Goal: Transaction & Acquisition: Purchase product/service

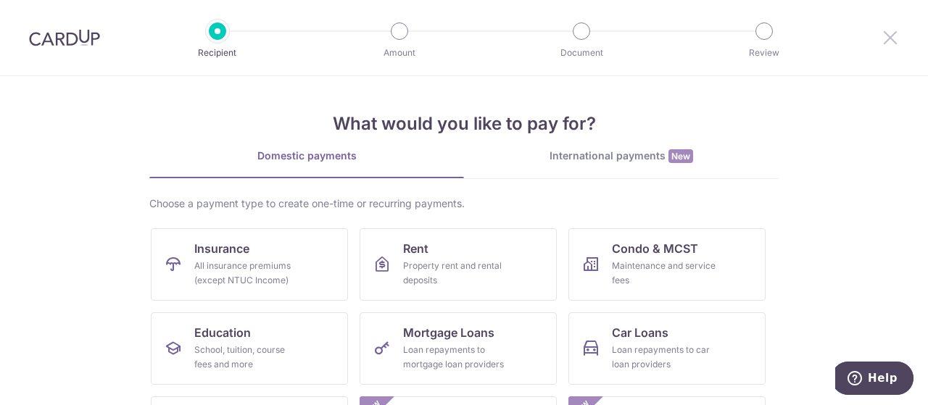
click at [883, 33] on icon at bounding box center [889, 37] width 17 height 18
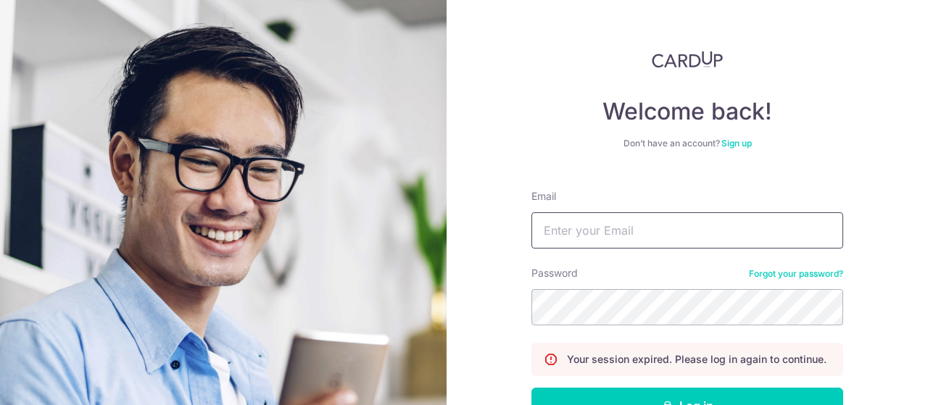
click at [554, 239] on input "Email" at bounding box center [687, 230] width 312 height 36
type input "angela"
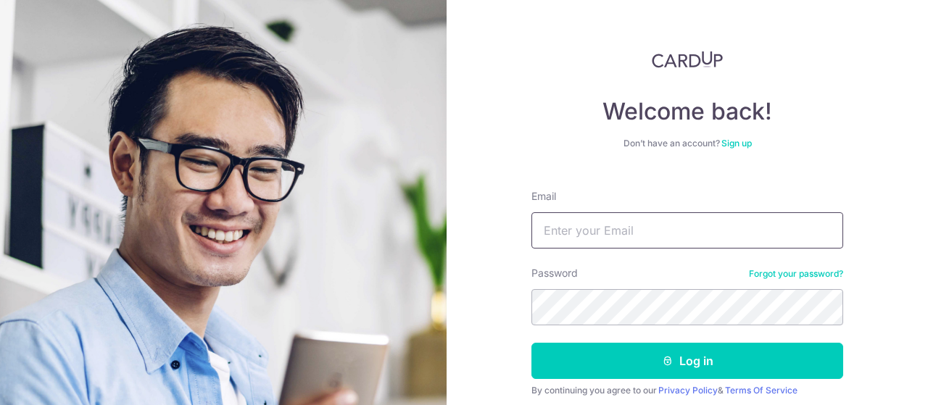
click at [602, 229] on input "Email" at bounding box center [687, 230] width 312 height 36
type input "[EMAIL_ADDRESS][DOMAIN_NAME]"
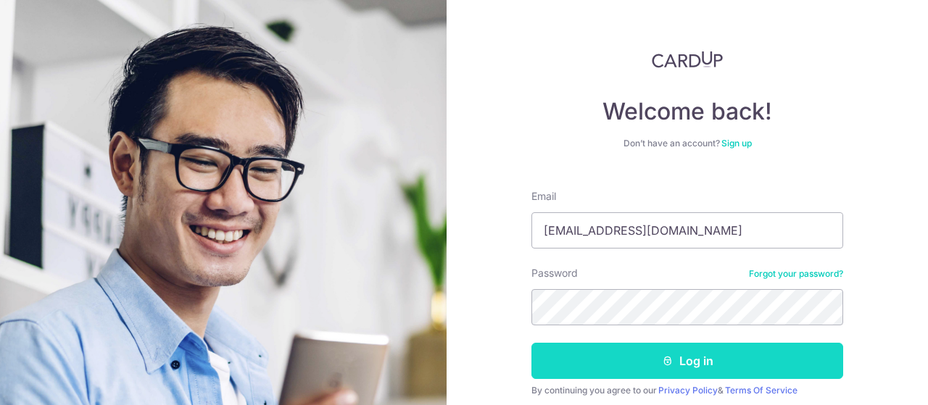
click at [664, 365] on icon "submit" at bounding box center [668, 361] width 12 height 12
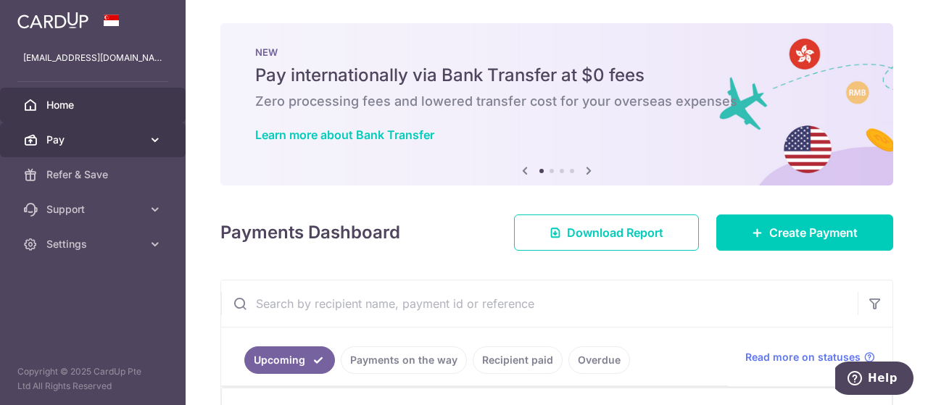
click at [152, 141] on icon at bounding box center [155, 140] width 14 height 14
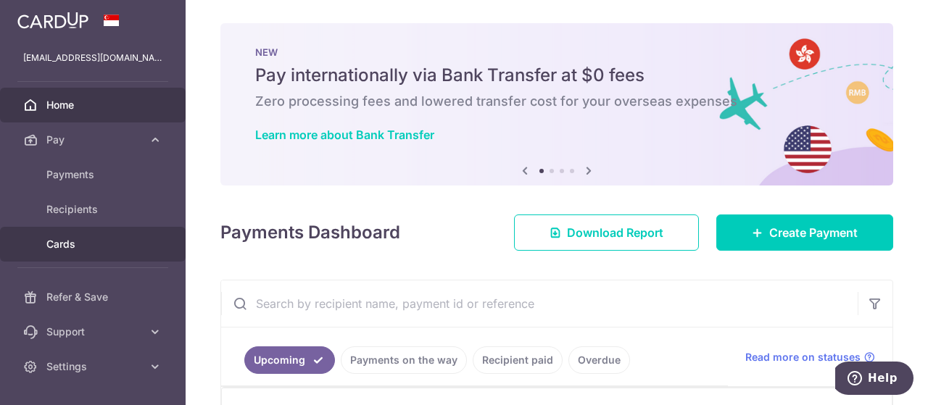
click at [132, 233] on link "Cards" at bounding box center [93, 244] width 186 height 35
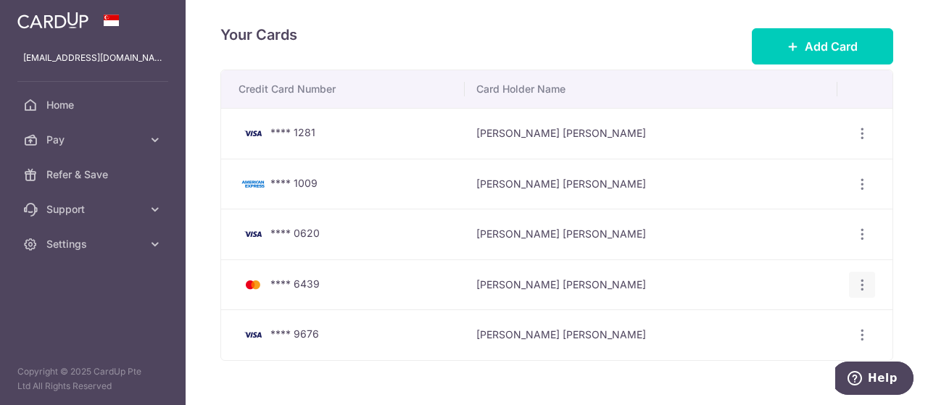
click at [855, 278] on icon "button" at bounding box center [862, 285] width 15 height 15
click at [805, 313] on link "View/Edit" at bounding box center [798, 324] width 151 height 35
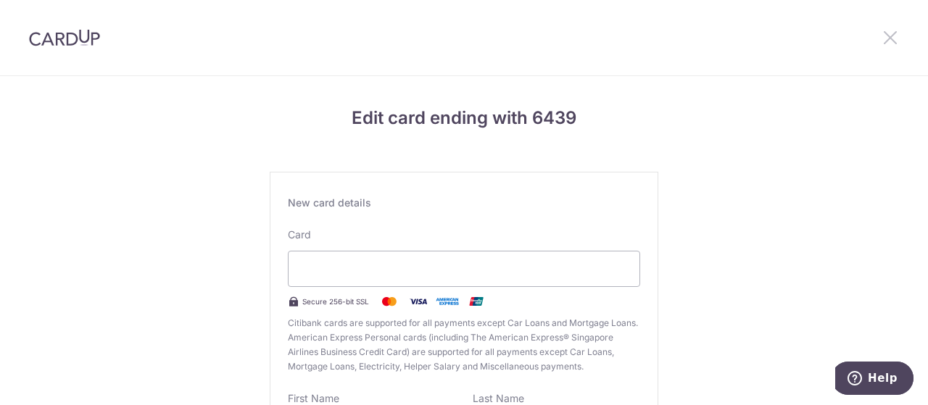
click at [892, 34] on icon at bounding box center [889, 37] width 17 height 18
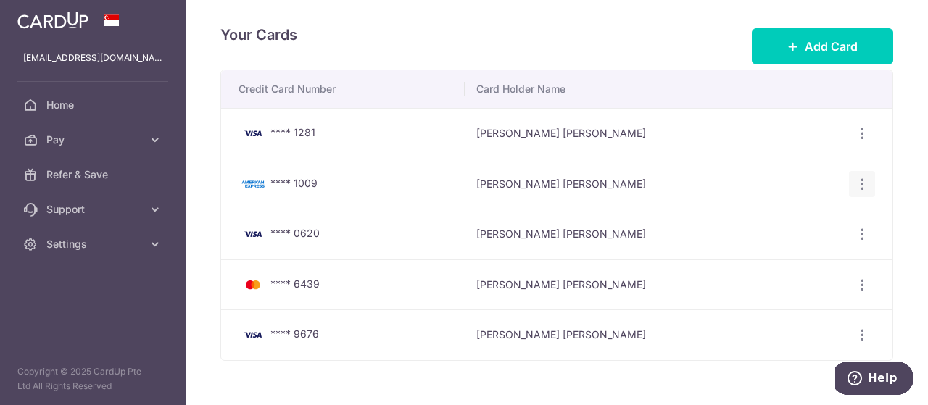
click at [858, 187] on icon "button" at bounding box center [862, 184] width 15 height 15
click at [811, 252] on span "Delete" at bounding box center [813, 258] width 99 height 17
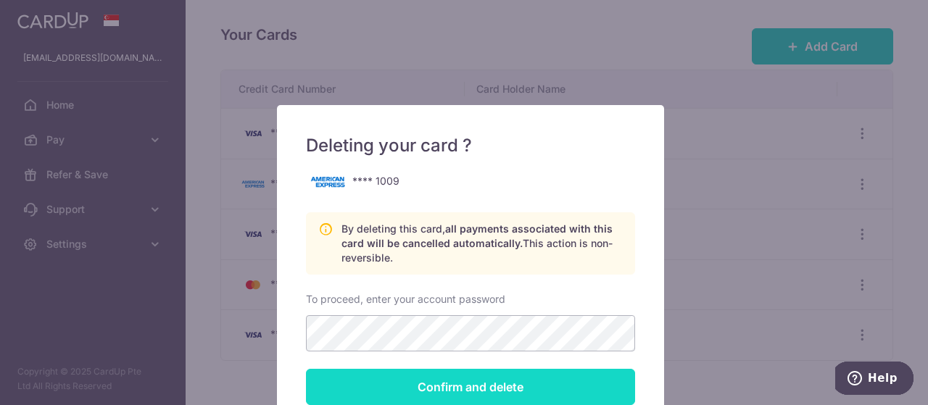
click at [528, 385] on input "Confirm and delete" at bounding box center [470, 387] width 329 height 36
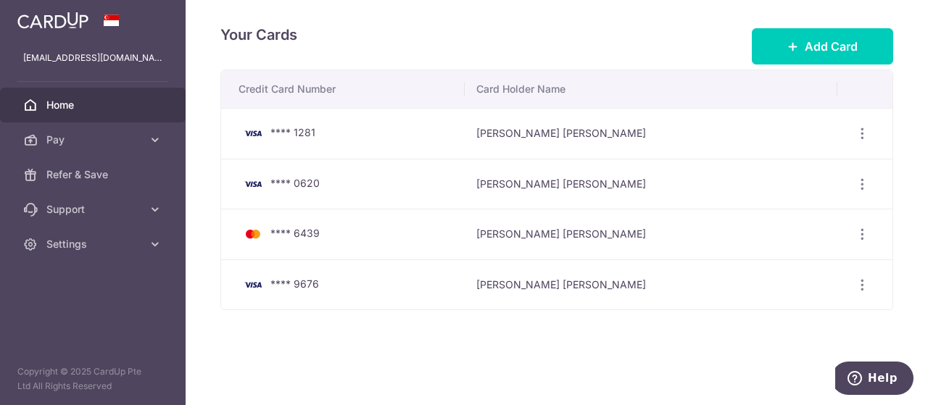
click at [77, 96] on link "Home" at bounding box center [93, 105] width 186 height 35
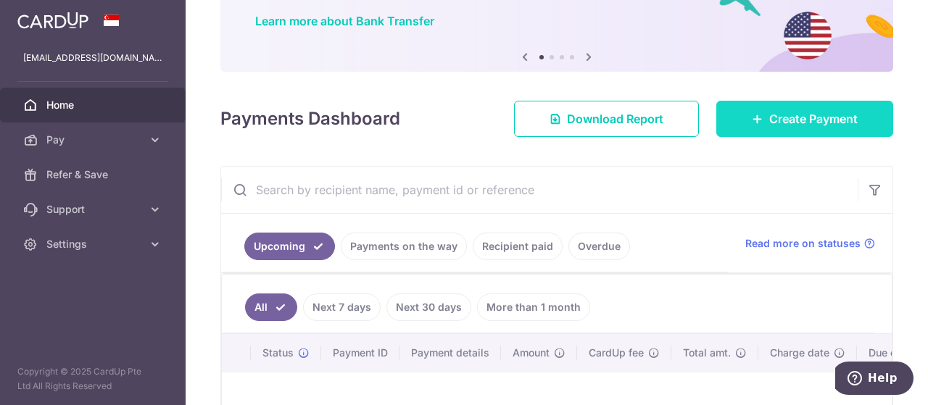
scroll to position [113, 0]
click at [785, 133] on link "Create Payment" at bounding box center [804, 119] width 177 height 36
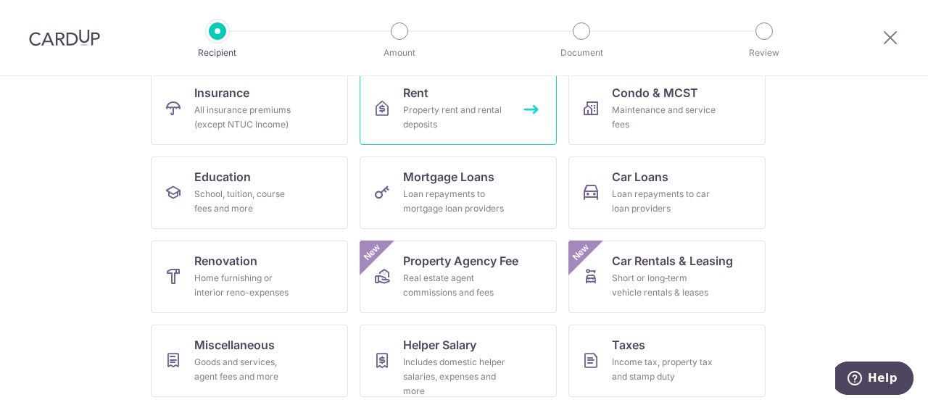
scroll to position [158, 0]
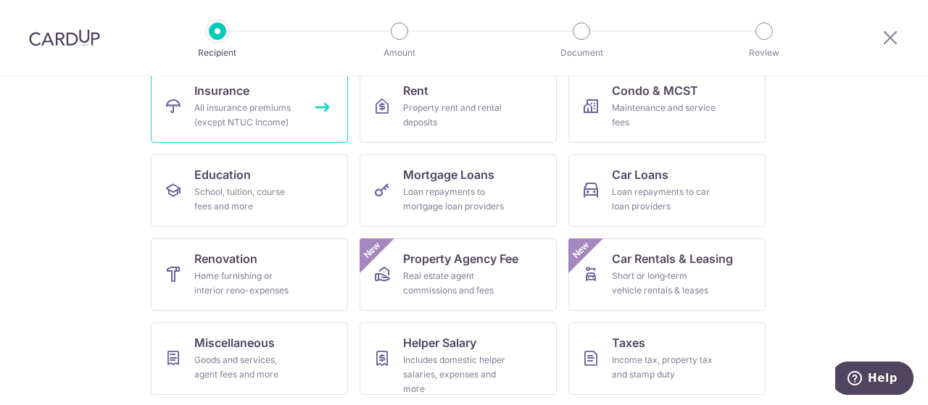
click at [233, 109] on div "All insurance premiums (except NTUC Income)" at bounding box center [246, 115] width 104 height 29
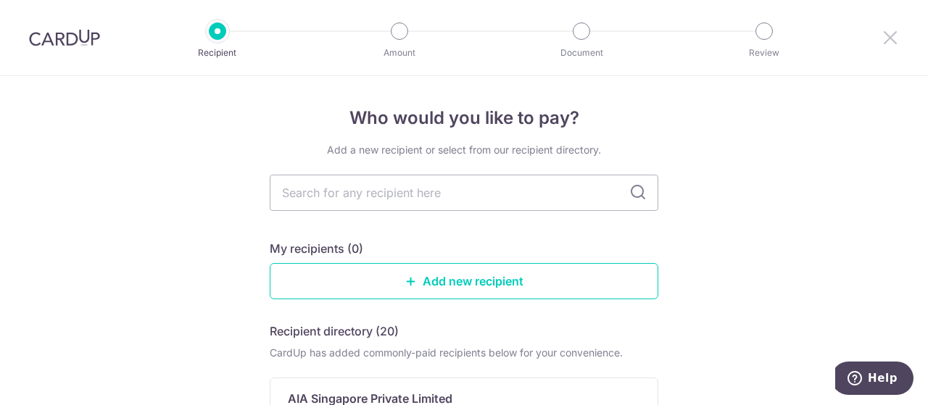
click at [888, 35] on icon at bounding box center [889, 37] width 17 height 18
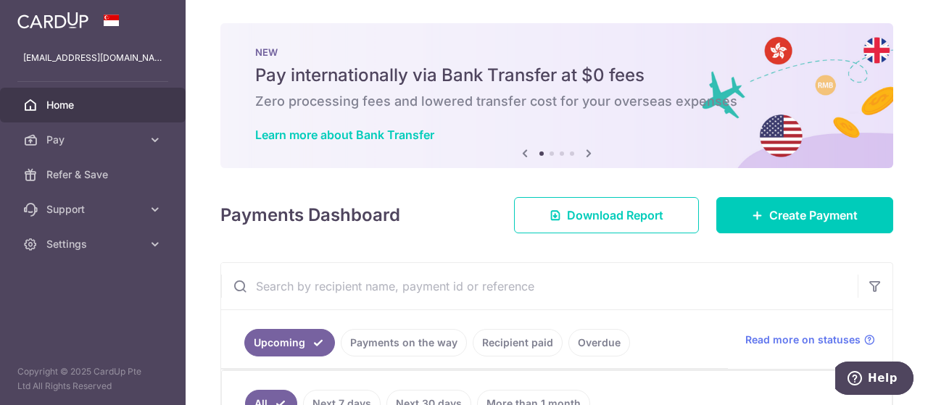
scroll to position [102, 0]
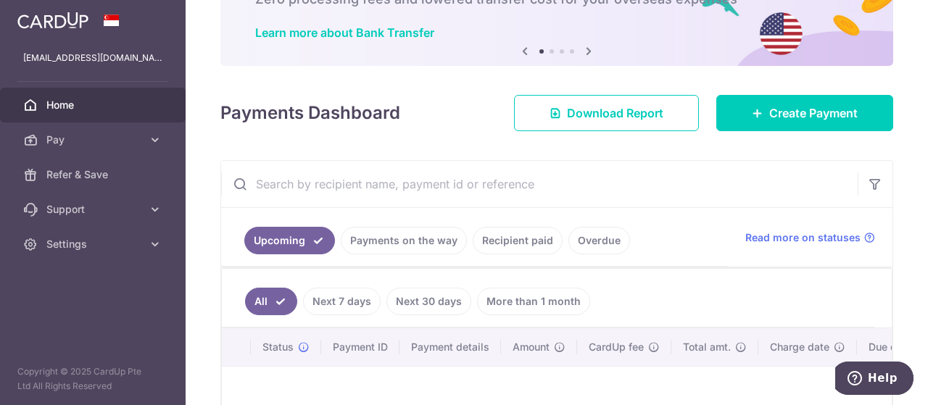
click at [534, 229] on link "Recipient paid" at bounding box center [518, 241] width 90 height 28
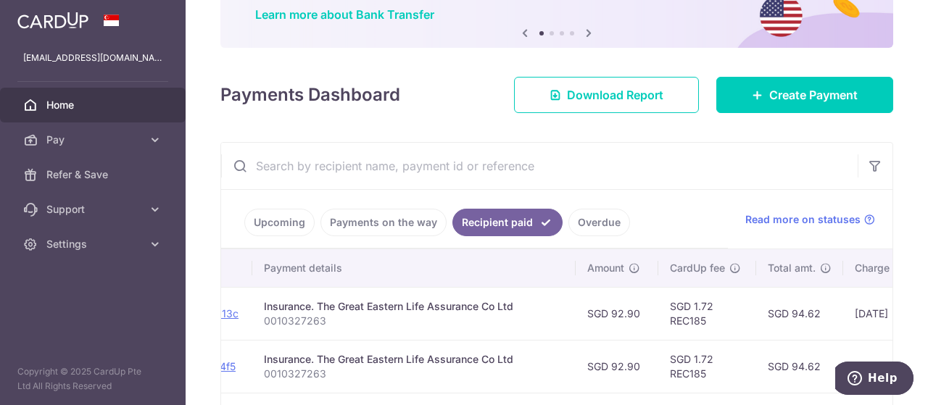
scroll to position [120, 0]
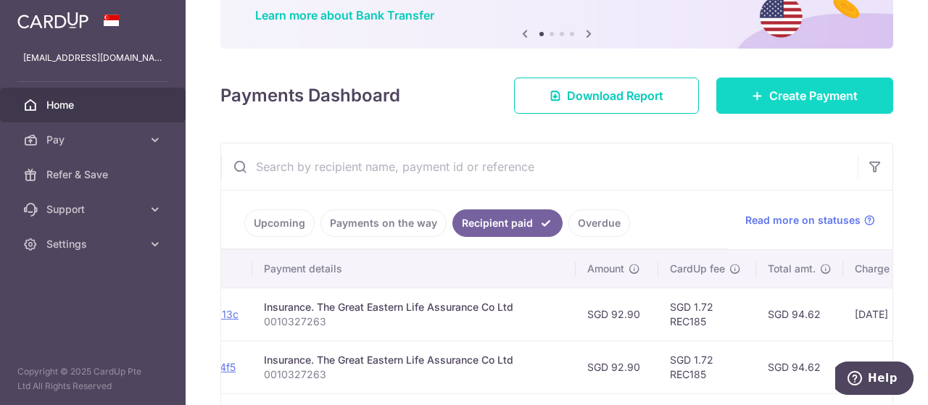
click at [733, 85] on link "Create Payment" at bounding box center [804, 96] width 177 height 36
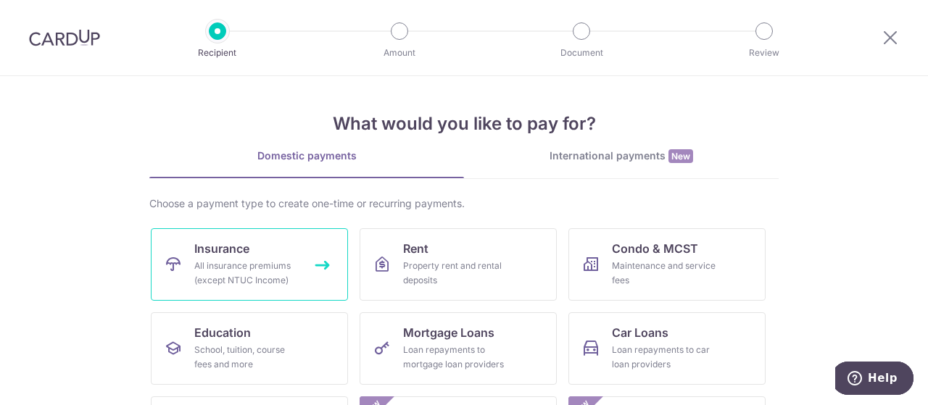
click at [181, 249] on link "Insurance All insurance premiums (except NTUC Income)" at bounding box center [249, 264] width 197 height 72
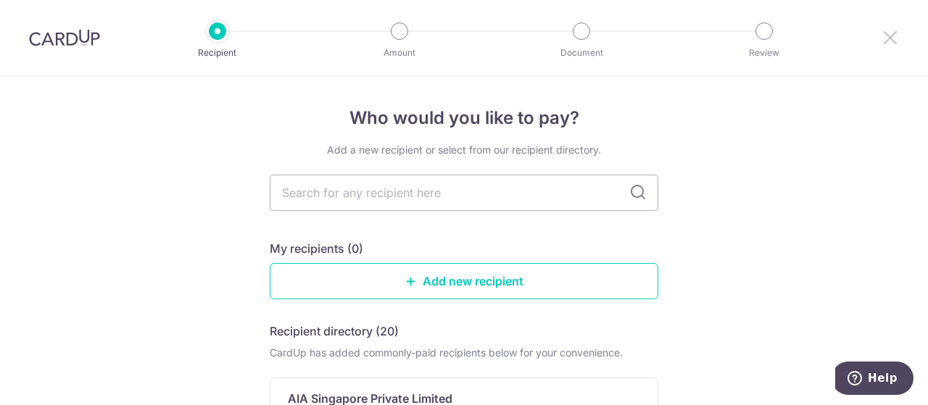
click at [889, 39] on icon at bounding box center [889, 37] width 17 height 18
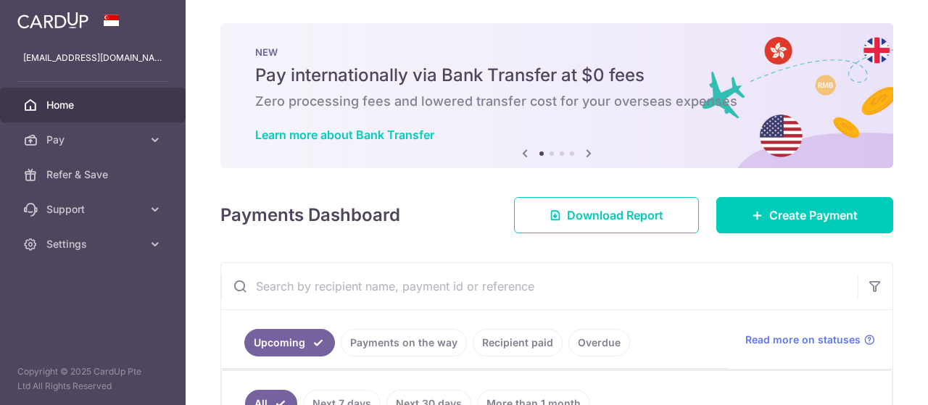
click at [540, 336] on link "Recipient paid" at bounding box center [518, 343] width 90 height 28
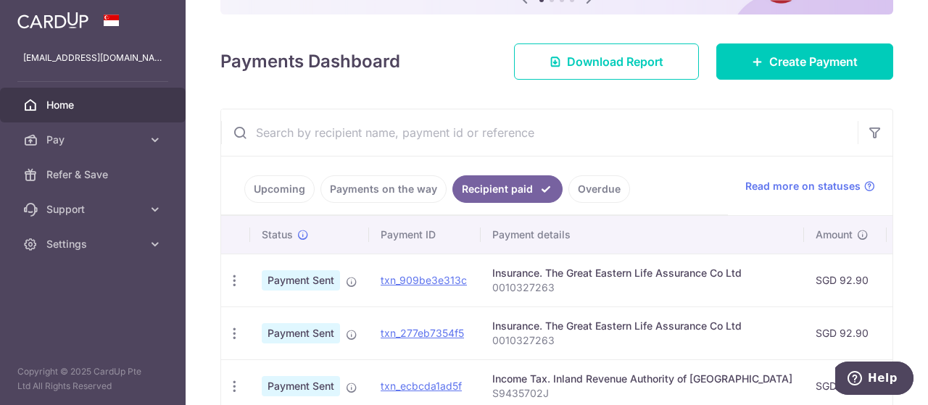
scroll to position [154, 0]
drag, startPoint x: 513, startPoint y: 325, endPoint x: 393, endPoint y: 124, distance: 234.7
click at [393, 124] on input "text" at bounding box center [539, 132] width 636 height 46
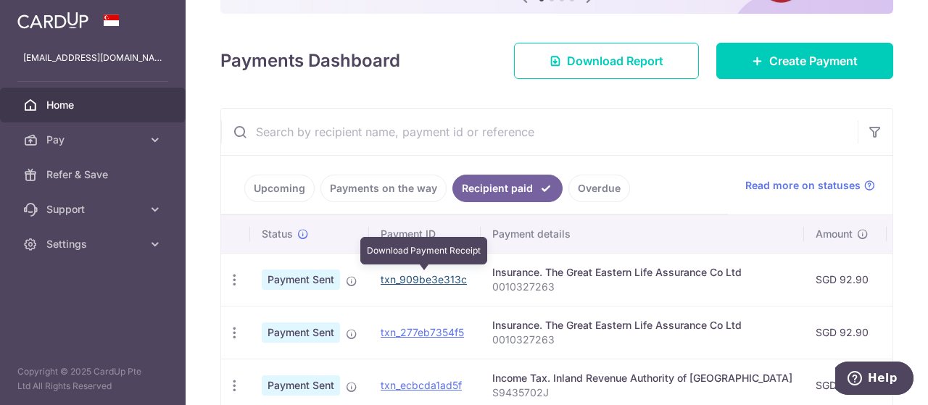
click at [415, 273] on link "txn_909be3e313c" at bounding box center [424, 279] width 86 height 12
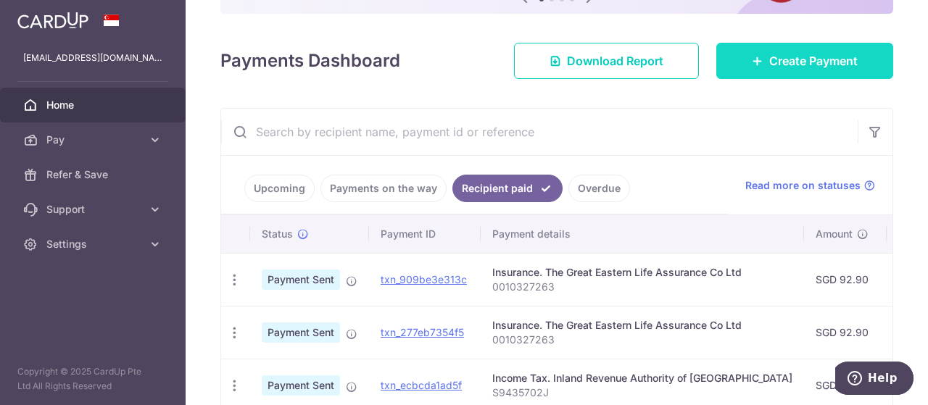
click at [840, 62] on span "Create Payment" at bounding box center [813, 60] width 88 height 17
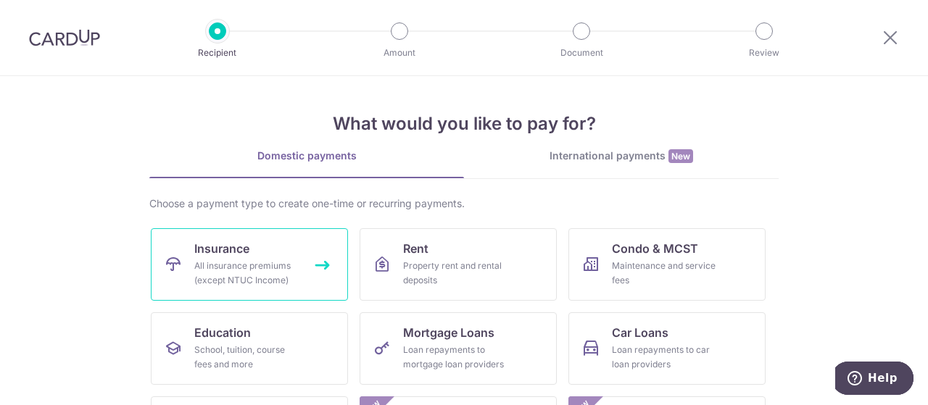
click at [253, 256] on link "Insurance All insurance premiums (except NTUC Income)" at bounding box center [249, 264] width 197 height 72
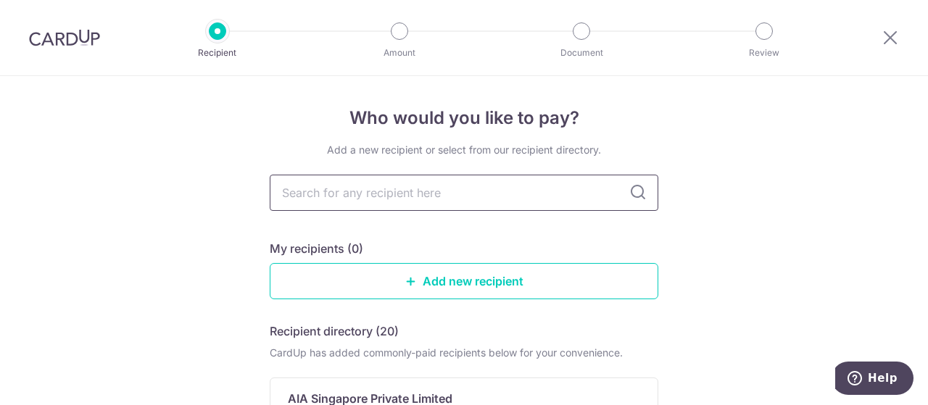
click at [361, 188] on input "text" at bounding box center [464, 193] width 389 height 36
click at [587, 186] on input "text" at bounding box center [464, 193] width 389 height 36
click at [637, 196] on icon at bounding box center [637, 192] width 17 height 17
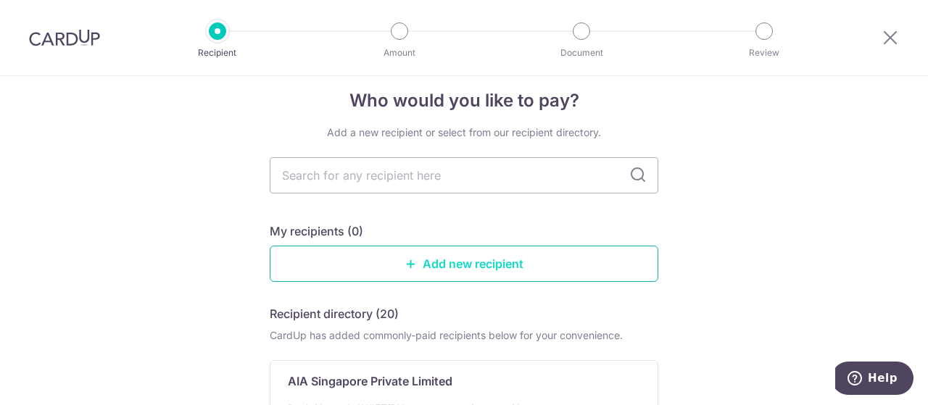
scroll to position [17, 0]
click at [467, 175] on input "text" at bounding box center [464, 176] width 389 height 36
click at [486, 137] on div "Add a new recipient or select from our recipient directory." at bounding box center [464, 133] width 389 height 14
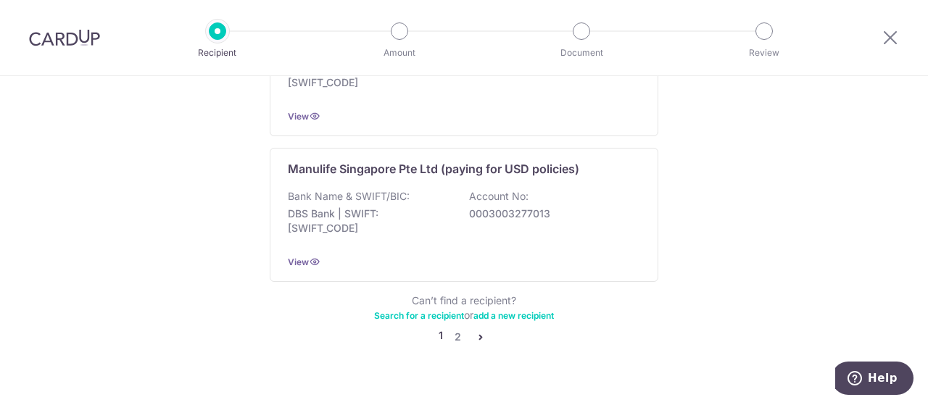
scroll to position [1566, 0]
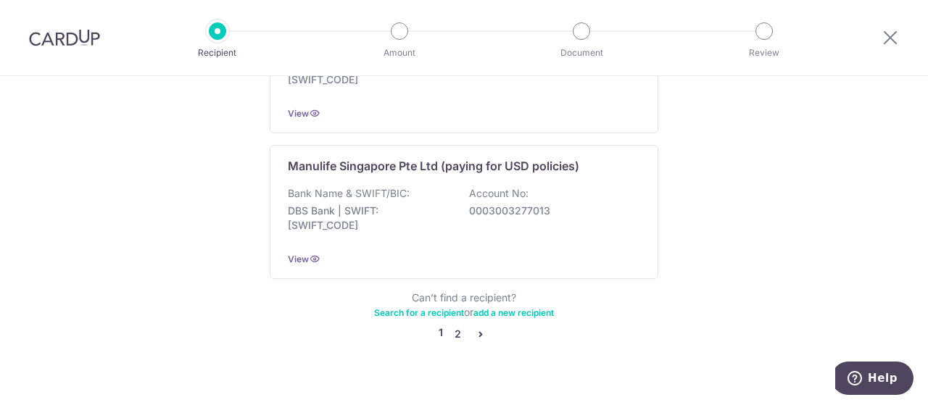
click at [455, 325] on link "2" at bounding box center [457, 333] width 17 height 17
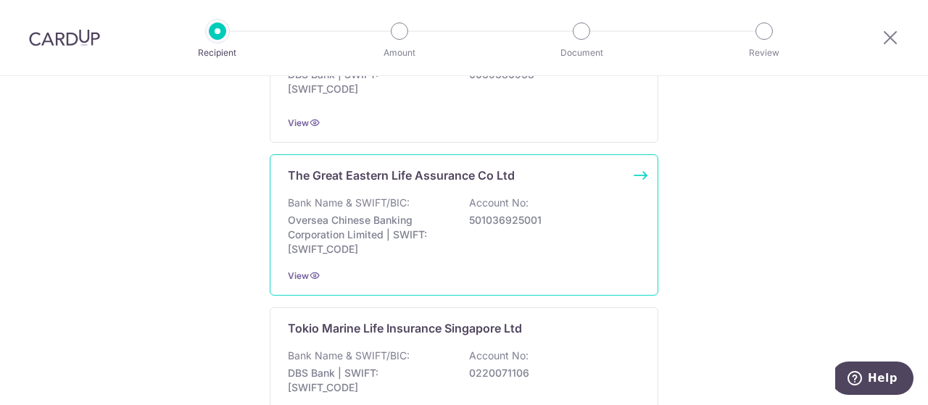
scroll to position [1385, 0]
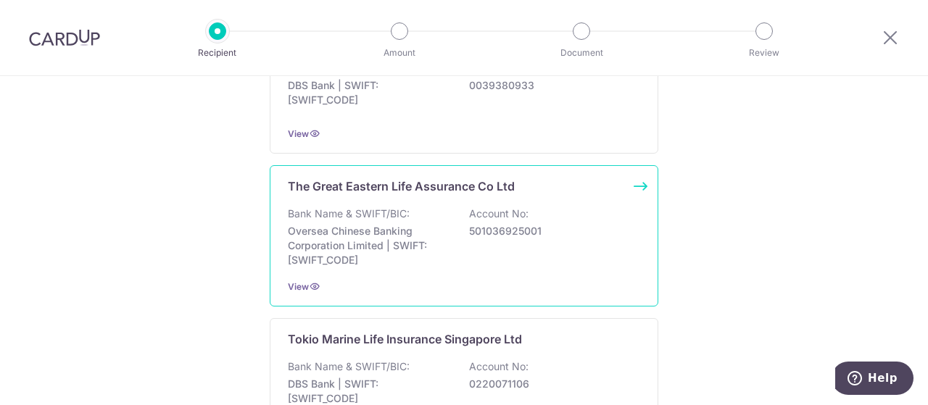
click at [448, 245] on div "Bank Name & SWIFT/BIC: Oversea Chinese Banking Corporation Limited | SWIFT: OCB…" at bounding box center [464, 237] width 352 height 61
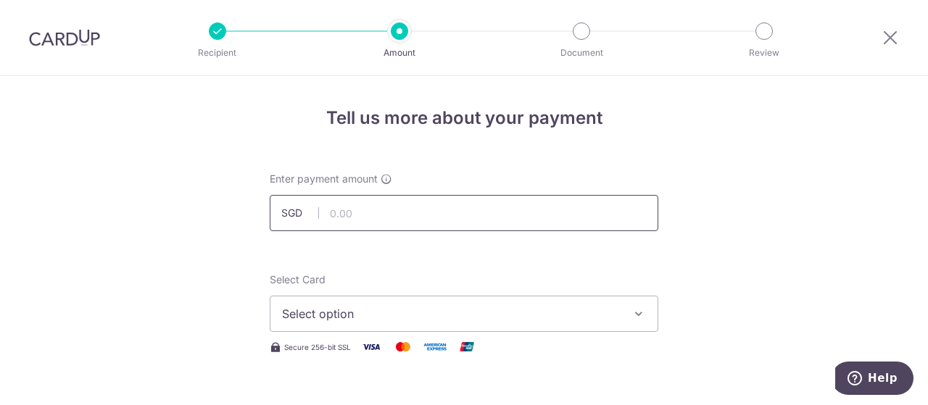
click at [348, 202] on input "text" at bounding box center [464, 213] width 389 height 36
type input "278.70"
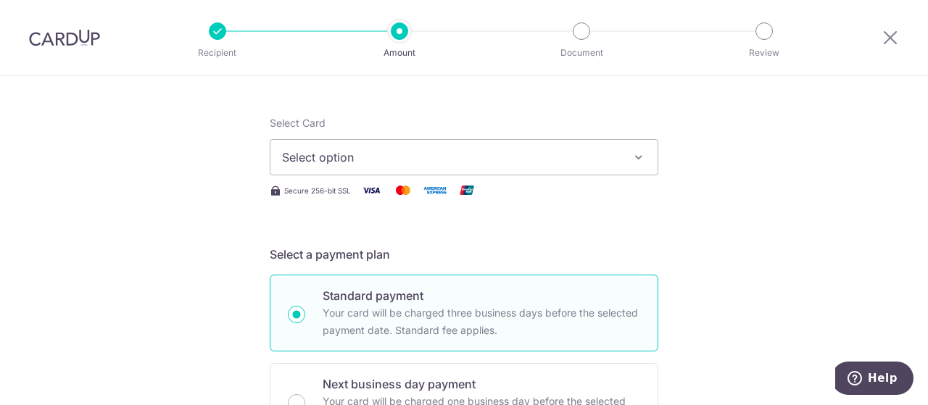
scroll to position [173, 0]
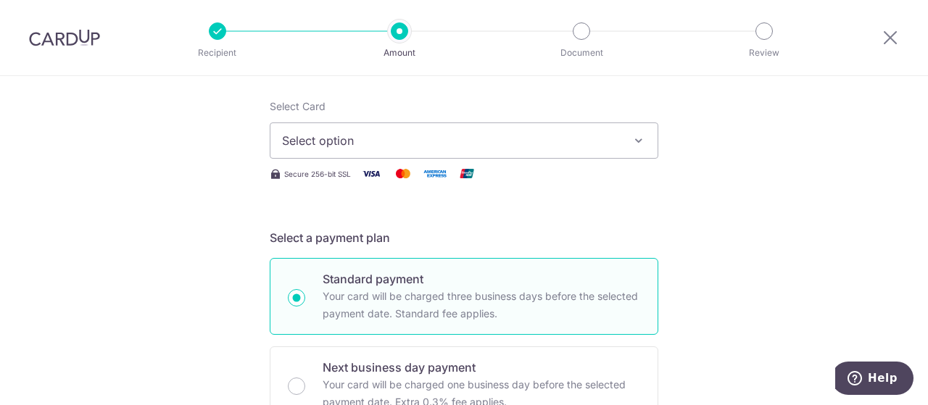
click at [462, 140] on span "Select option" at bounding box center [451, 140] width 338 height 17
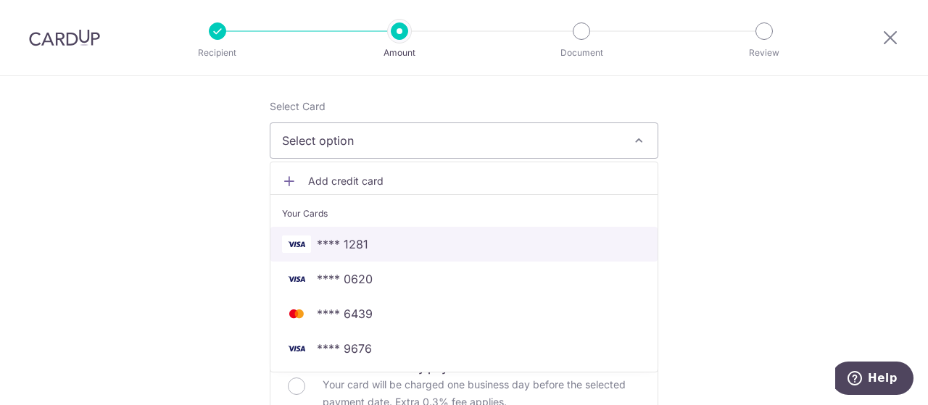
click at [424, 257] on link "**** 1281" at bounding box center [463, 244] width 387 height 35
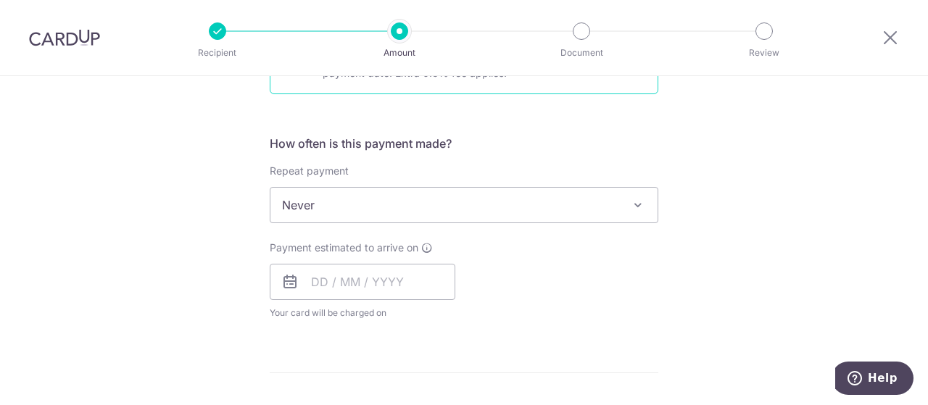
scroll to position [504, 0]
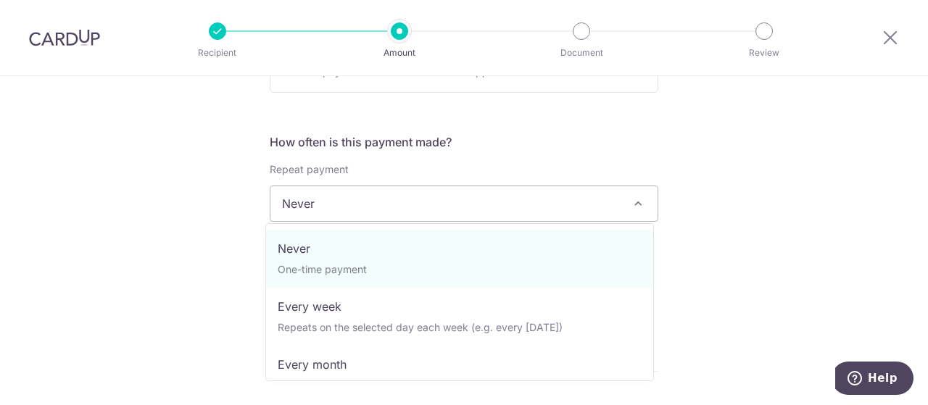
click at [371, 198] on span "Never" at bounding box center [463, 203] width 387 height 35
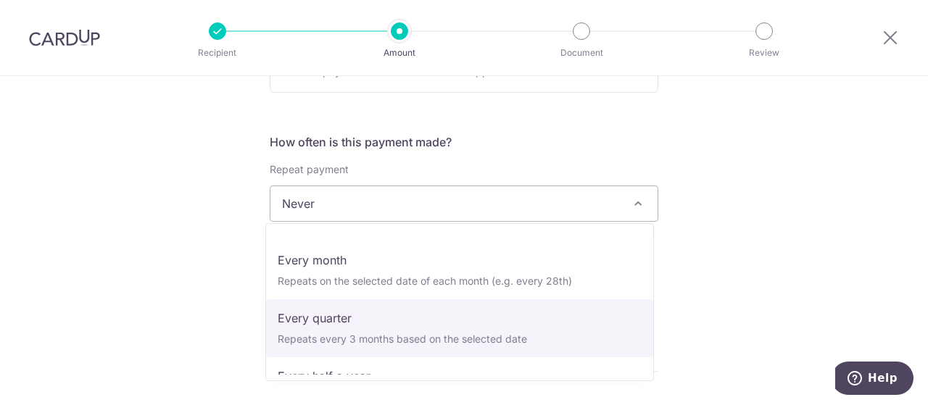
scroll to position [104, 0]
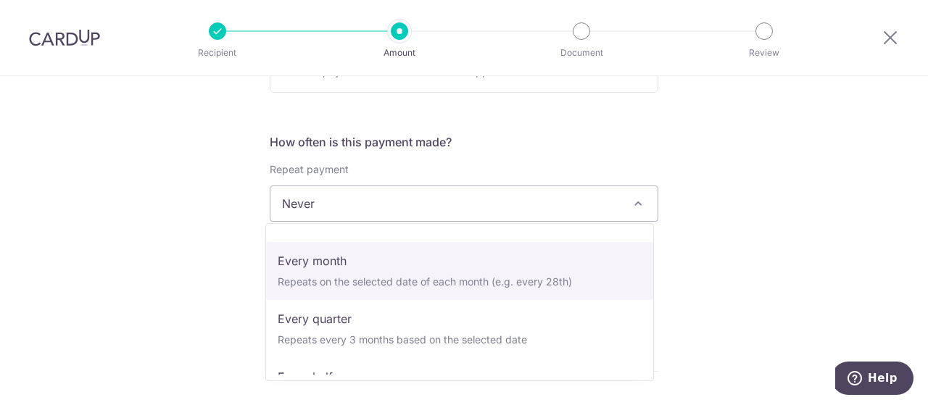
select select "3"
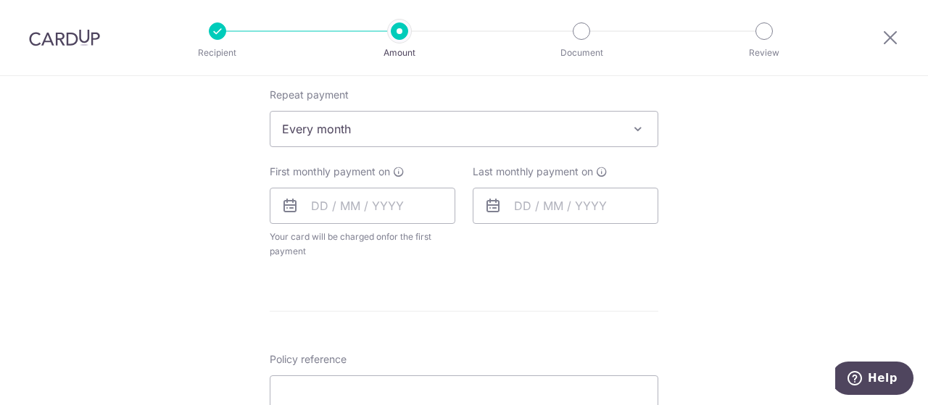
scroll to position [579, 0]
click at [308, 194] on input "text" at bounding box center [363, 205] width 186 height 36
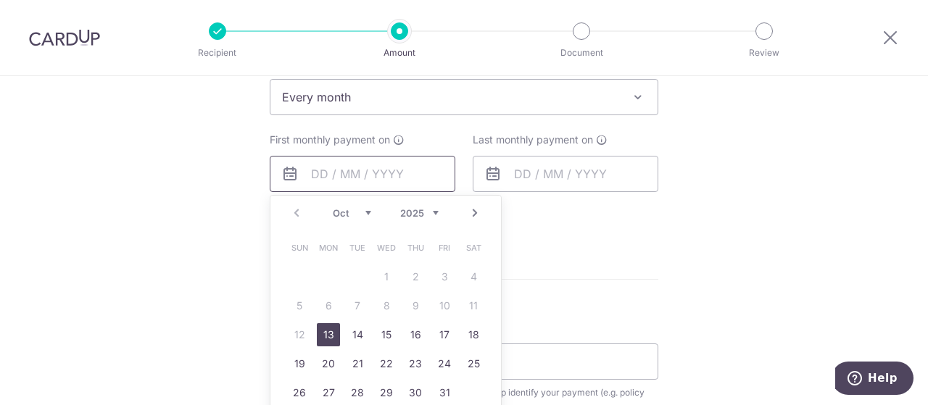
scroll to position [611, 0]
click at [325, 330] on link "13" at bounding box center [328, 334] width 23 height 23
type input "13/10/2025"
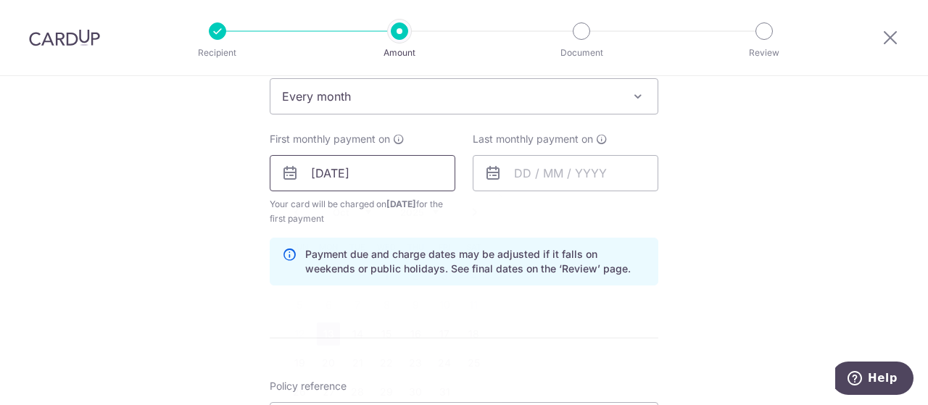
click at [332, 176] on input "13/10/2025" at bounding box center [363, 173] width 186 height 36
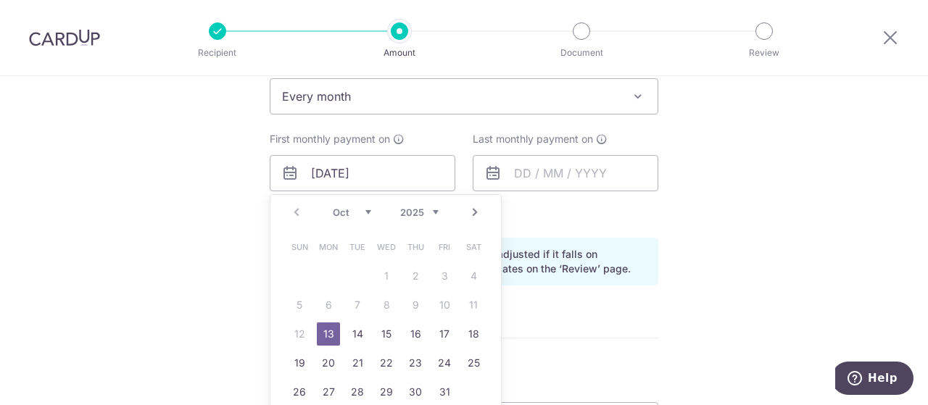
click at [180, 233] on div "Tell us more about your payment Enter payment amount SGD 278.70 278.70 Select C…" at bounding box center [464, 157] width 928 height 1385
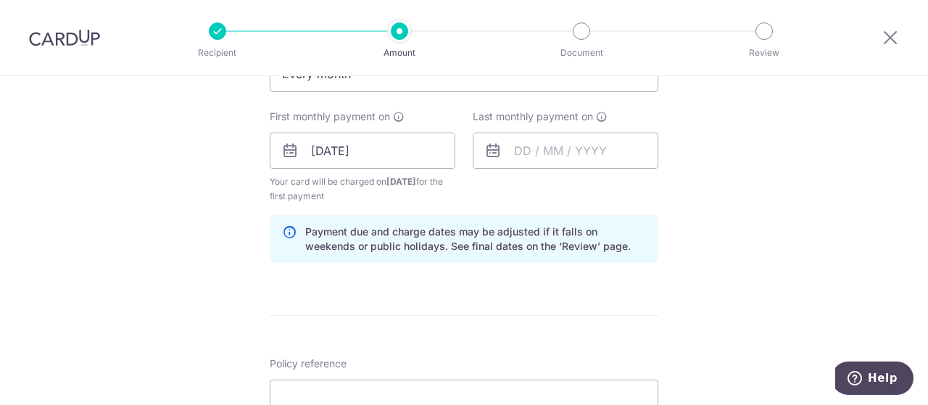
scroll to position [636, 0]
click at [536, 147] on input "text" at bounding box center [566, 148] width 186 height 36
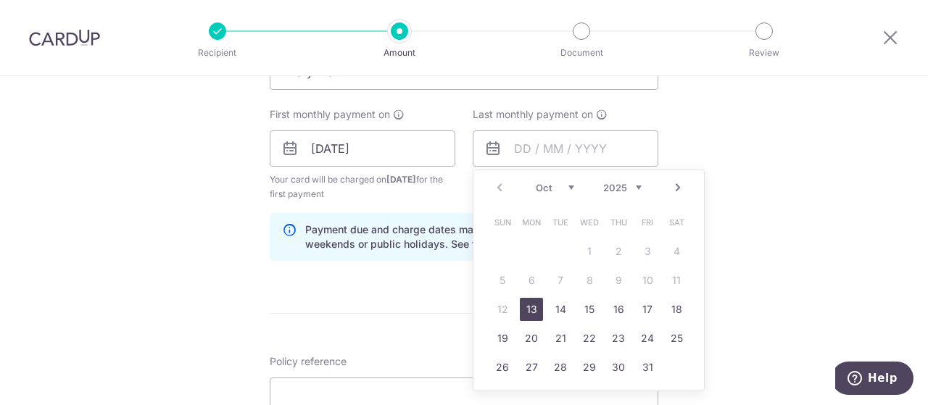
click at [676, 186] on link "Next" at bounding box center [677, 187] width 17 height 17
click at [557, 312] on link "13" at bounding box center [560, 309] width 23 height 23
type input "13/01/2026"
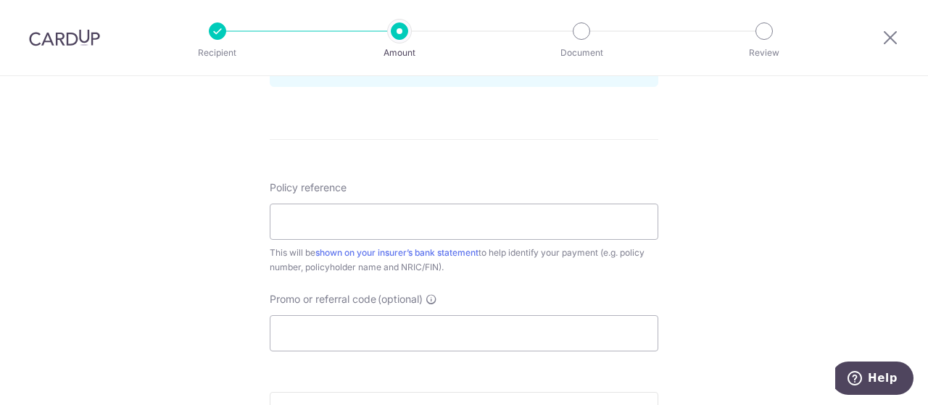
scroll to position [810, 0]
click at [594, 221] on input "Policy reference" at bounding box center [464, 221] width 389 height 36
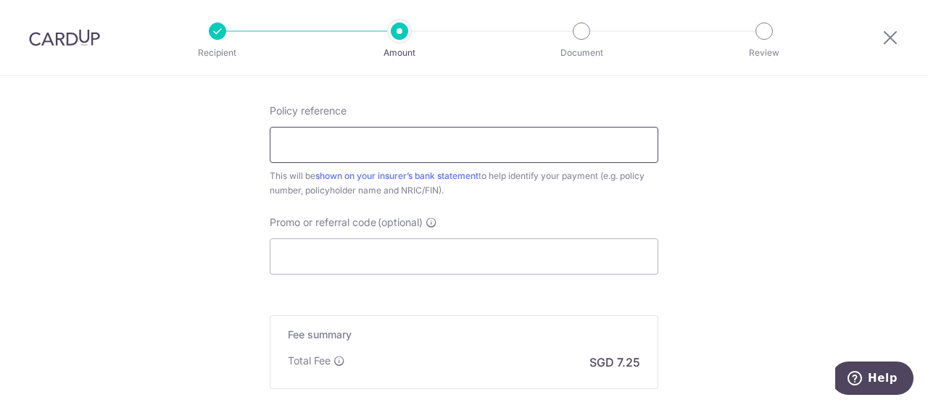
scroll to position [887, 0]
type input "0010327263"
click at [299, 266] on input "Promo or referral code (optional)" at bounding box center [464, 256] width 389 height 36
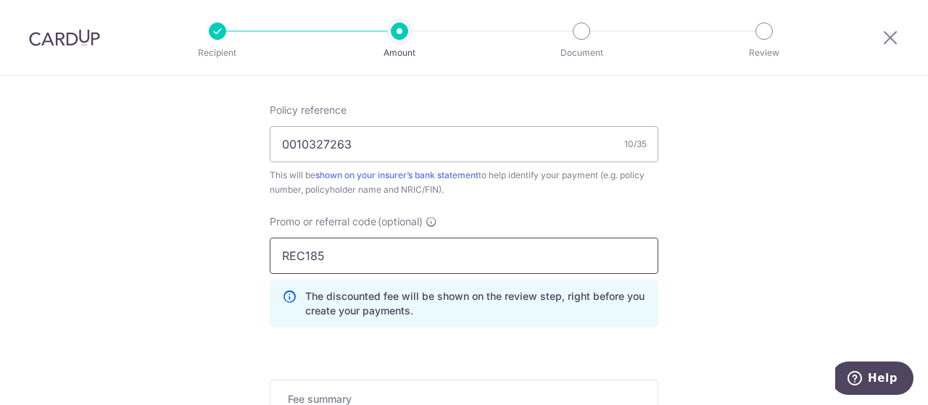
type input "REC185"
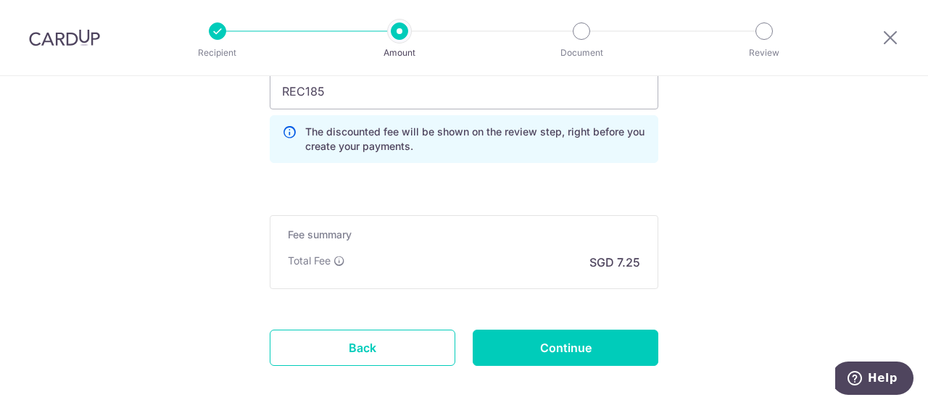
scroll to position [1054, 0]
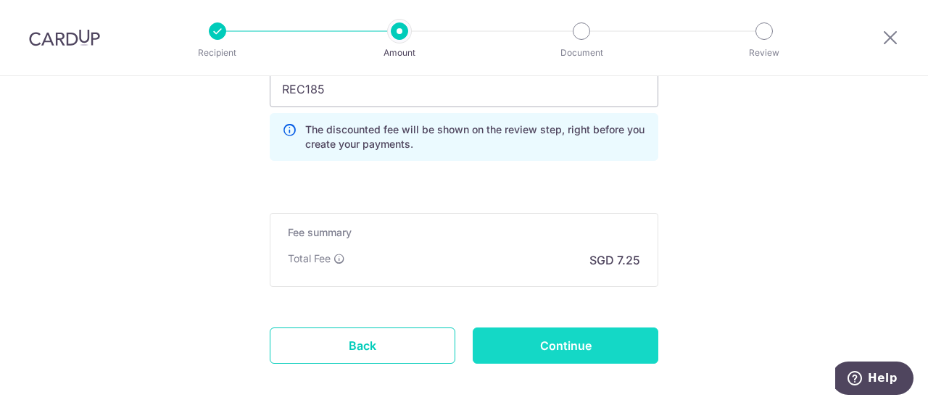
click at [528, 348] on input "Continue" at bounding box center [566, 346] width 186 height 36
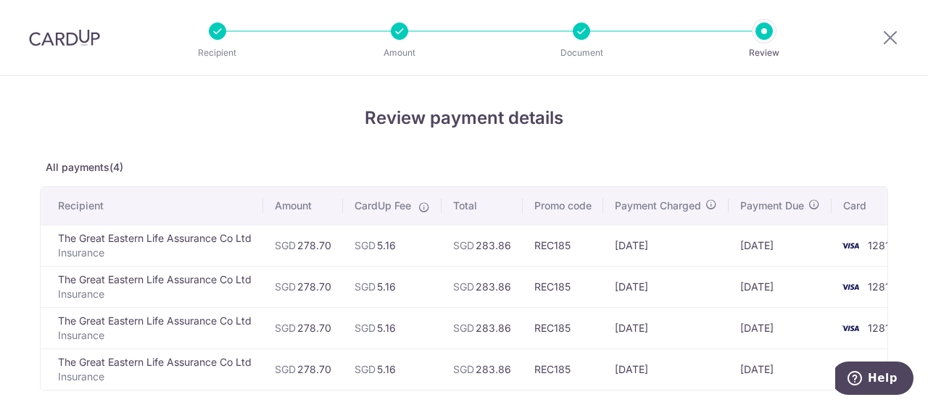
click at [582, 30] on div at bounding box center [581, 30] width 17 height 17
click at [235, 37] on li "Amount" at bounding box center [317, 30] width 182 height 17
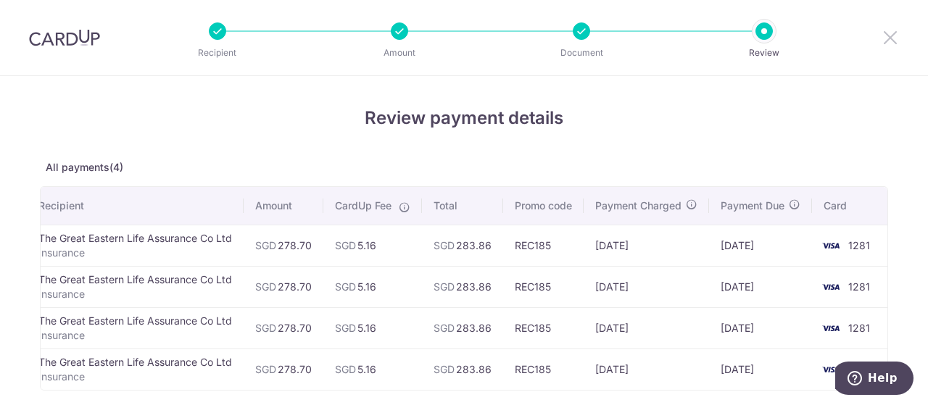
click at [889, 38] on icon at bounding box center [889, 37] width 17 height 18
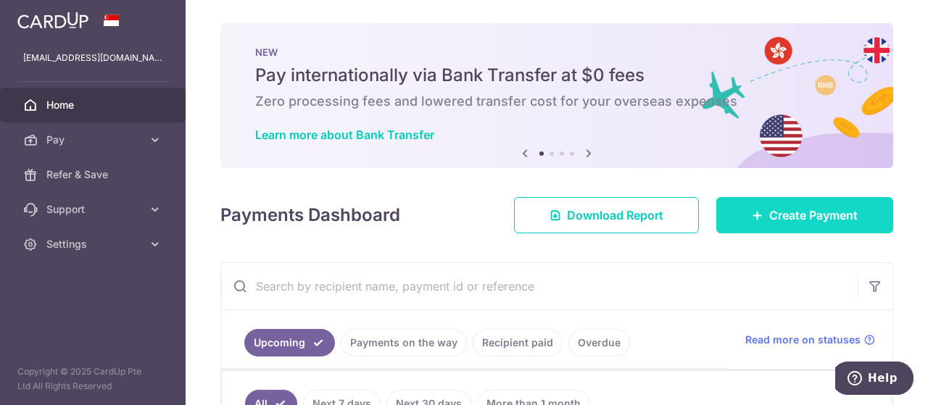
click at [739, 213] on link "Create Payment" at bounding box center [804, 215] width 177 height 36
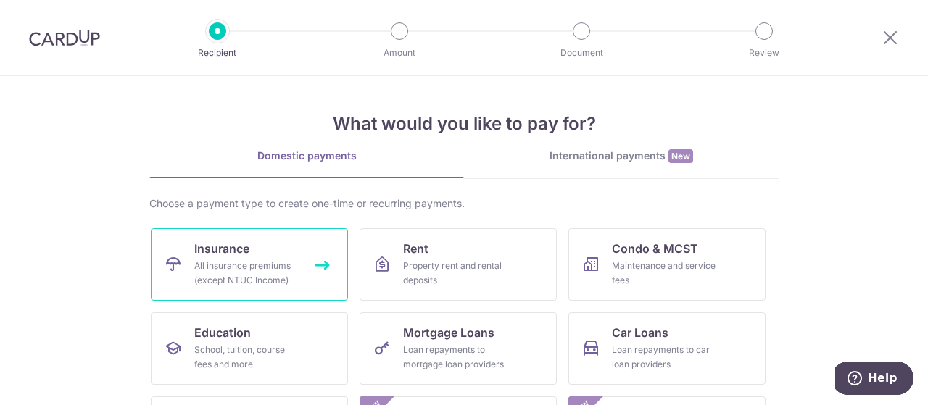
click at [231, 252] on span "Insurance" at bounding box center [221, 248] width 55 height 17
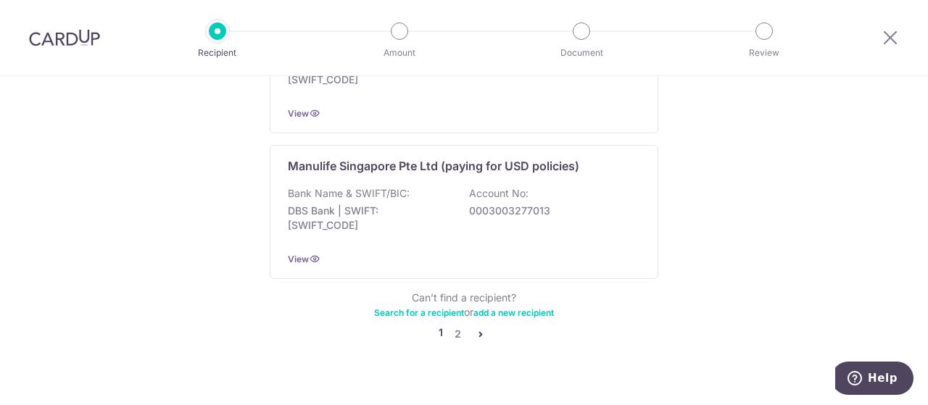
scroll to position [1564, 0]
click at [455, 327] on link "2" at bounding box center [457, 335] width 17 height 17
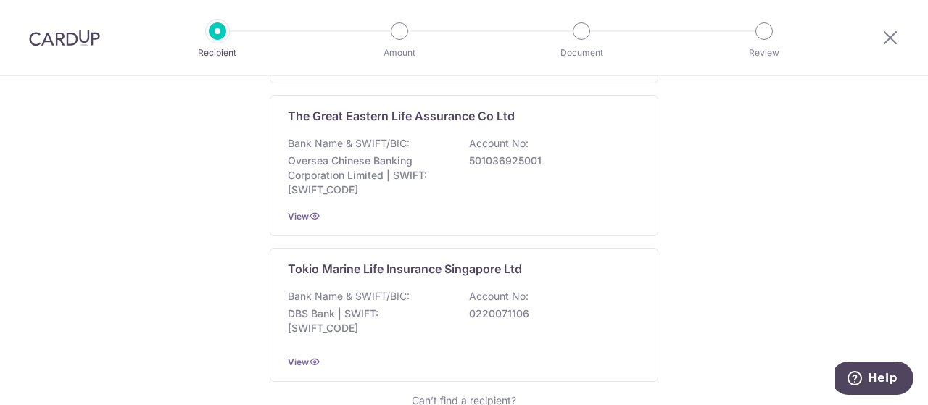
scroll to position [1466, 0]
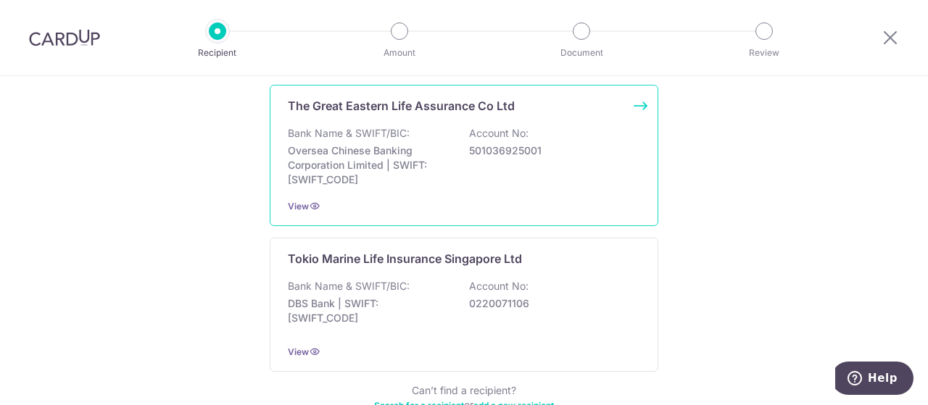
click at [462, 130] on div "Bank Name & SWIFT/BIC: Oversea Chinese Banking Corporation Limited | SWIFT: [SW…" at bounding box center [464, 156] width 352 height 61
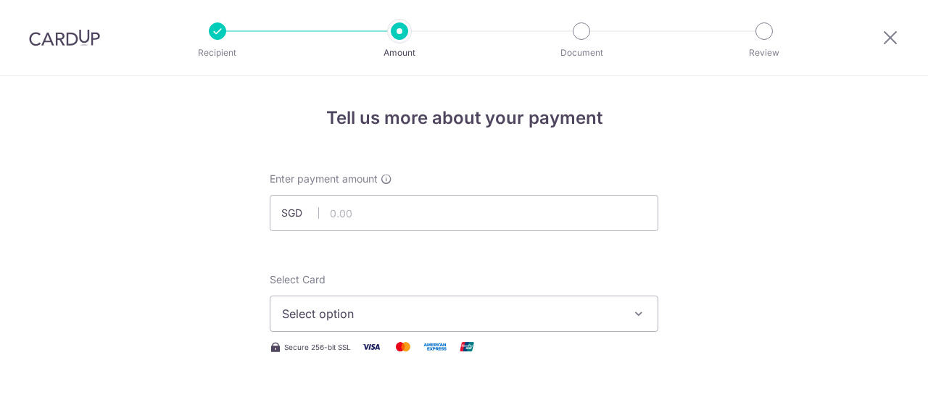
click at [422, 212] on input "text" at bounding box center [464, 213] width 389 height 36
type input "7"
type input "278.70"
click at [295, 320] on span "Select option" at bounding box center [451, 313] width 338 height 17
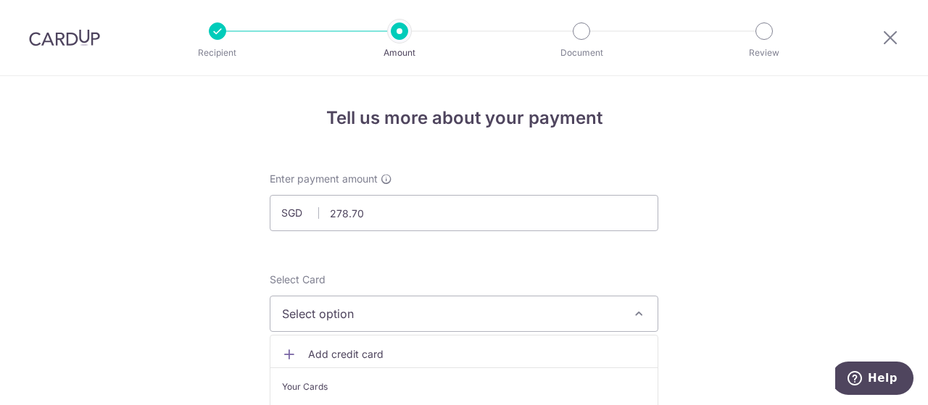
scroll to position [112, 0]
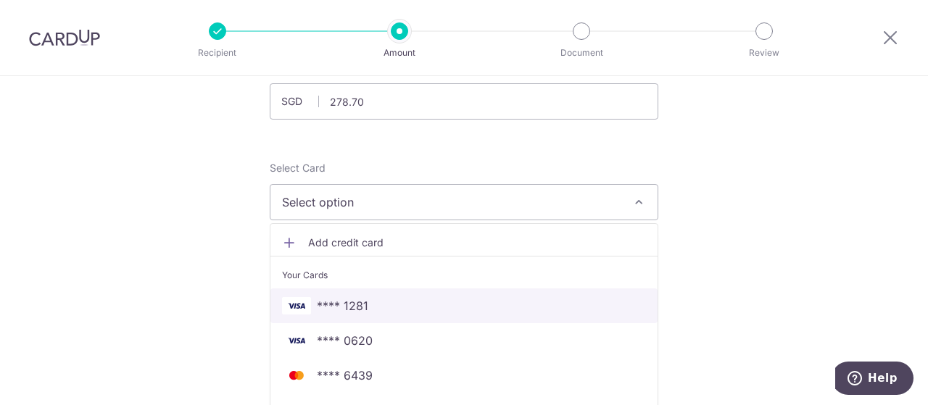
click at [350, 307] on span "**** 1281" at bounding box center [342, 305] width 51 height 17
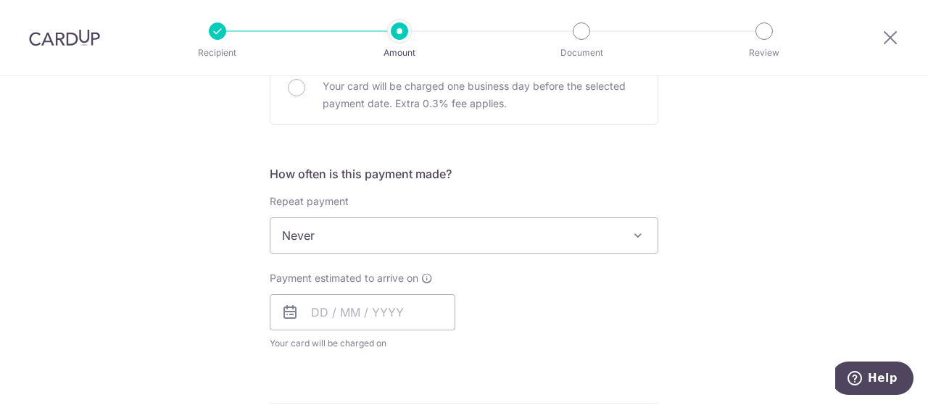
scroll to position [473, 0]
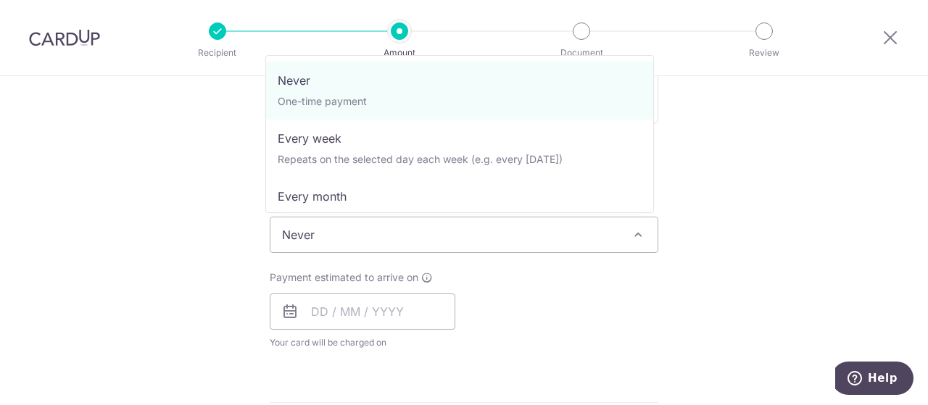
click at [315, 238] on span "Never" at bounding box center [463, 234] width 387 height 35
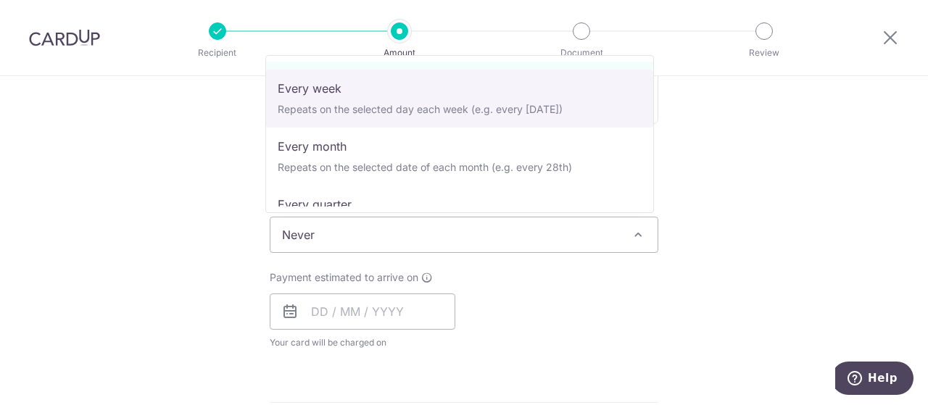
scroll to position [49, 0]
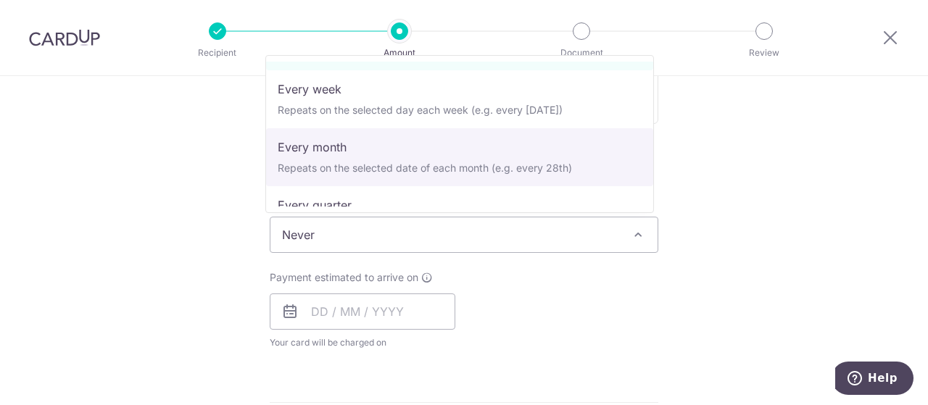
select select "3"
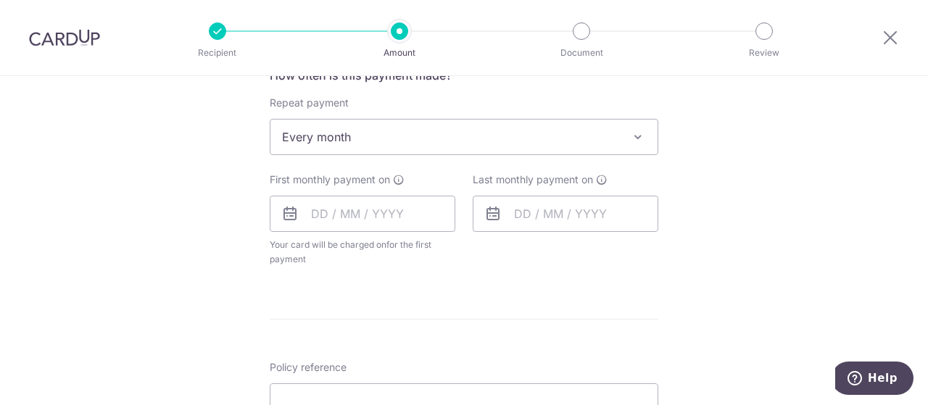
scroll to position [571, 0]
click at [313, 226] on input "text" at bounding box center [363, 213] width 186 height 36
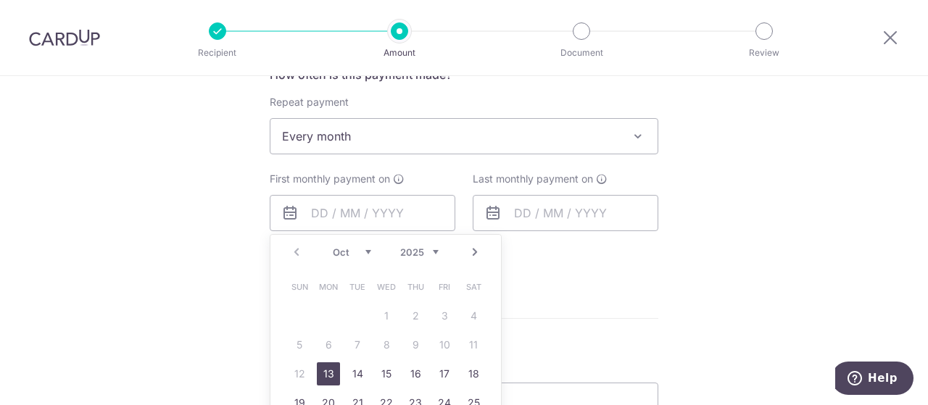
click at [320, 375] on link "13" at bounding box center [328, 373] width 23 height 23
type input "13/10/2025"
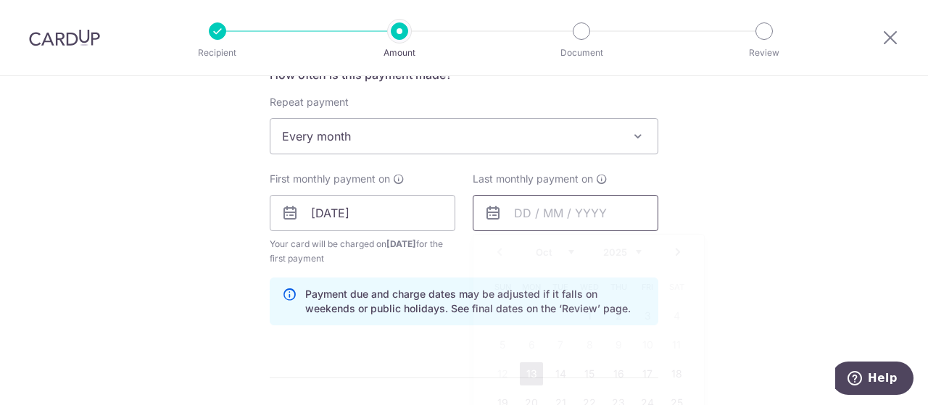
click at [519, 213] on input "text" at bounding box center [566, 213] width 186 height 36
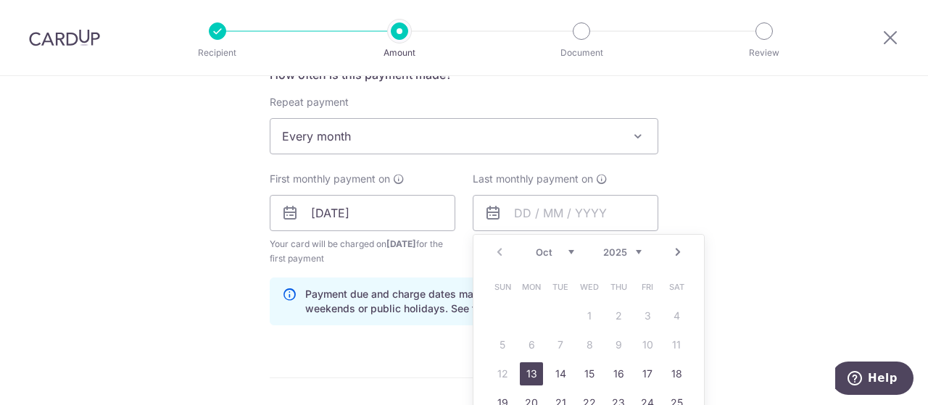
click at [674, 246] on link "Next" at bounding box center [677, 252] width 17 height 17
click at [551, 378] on link "13" at bounding box center [560, 373] width 23 height 23
type input "13/01/2026"
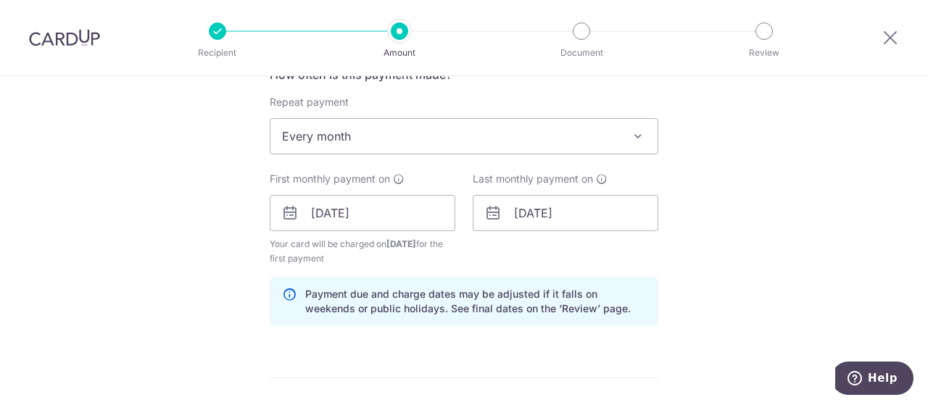
click at [174, 289] on div "Tell us more about your payment Enter payment amount SGD 278.70 278.70 Select C…" at bounding box center [464, 197] width 928 height 1385
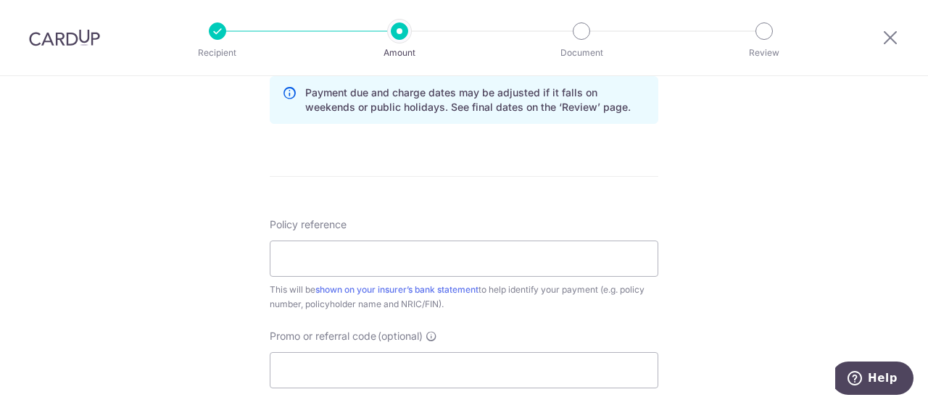
scroll to position [872, 0]
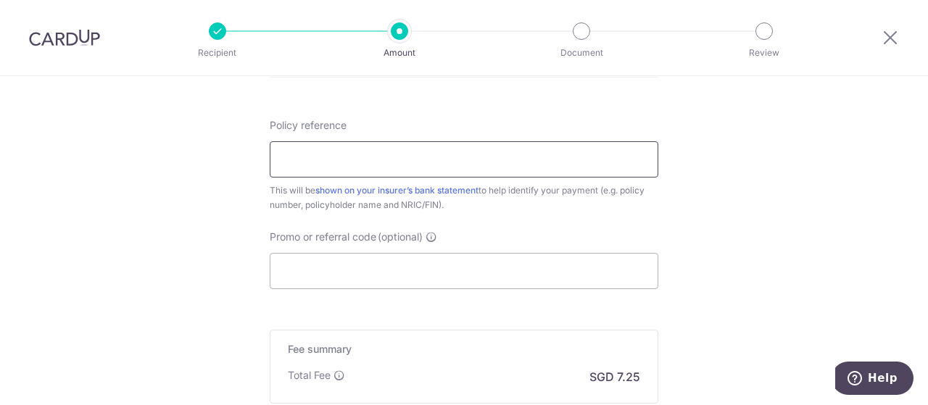
click at [349, 152] on input "Policy reference" at bounding box center [464, 159] width 389 height 36
type input "0010327263"
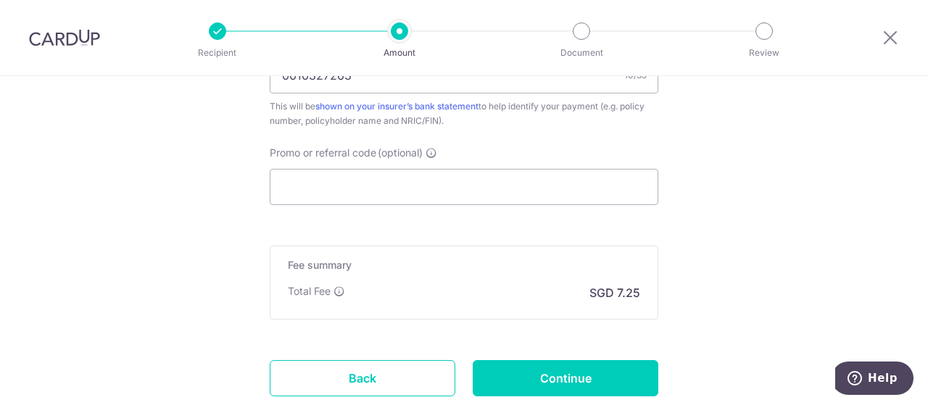
scroll to position [957, 0]
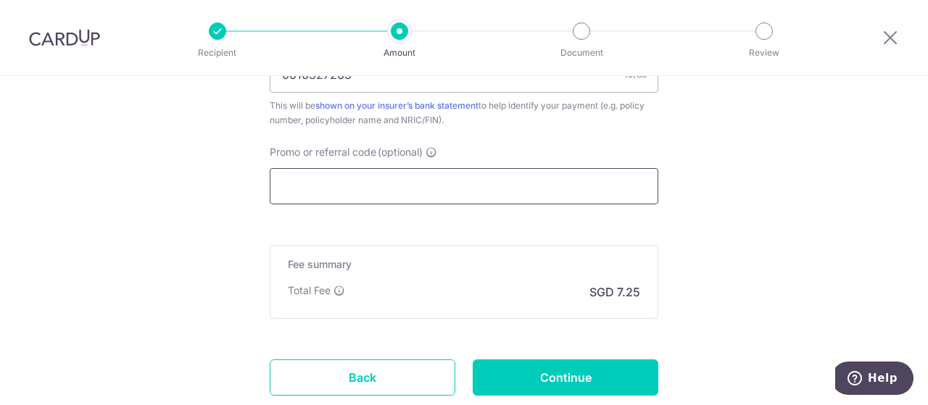
click at [332, 178] on input "Promo or referral code (optional)" at bounding box center [464, 186] width 389 height 36
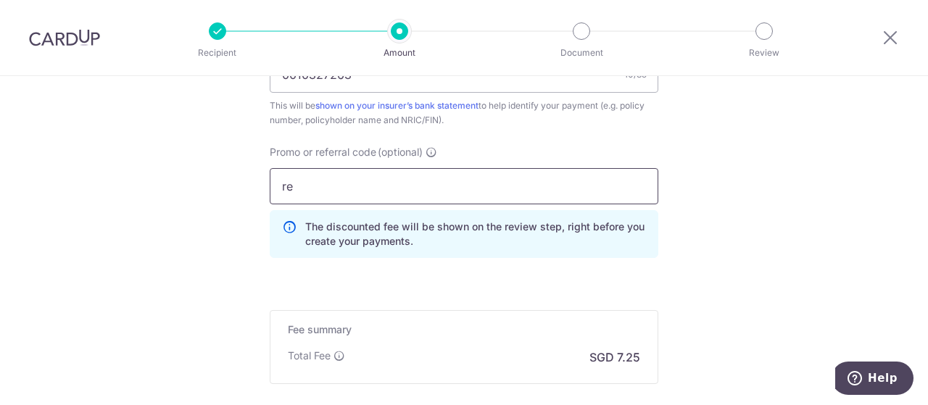
type input "r"
type input "REC185"
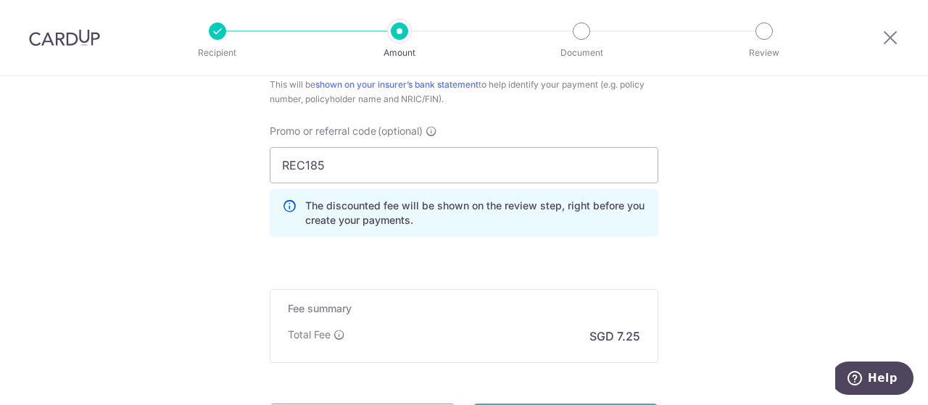
scroll to position [1088, 0]
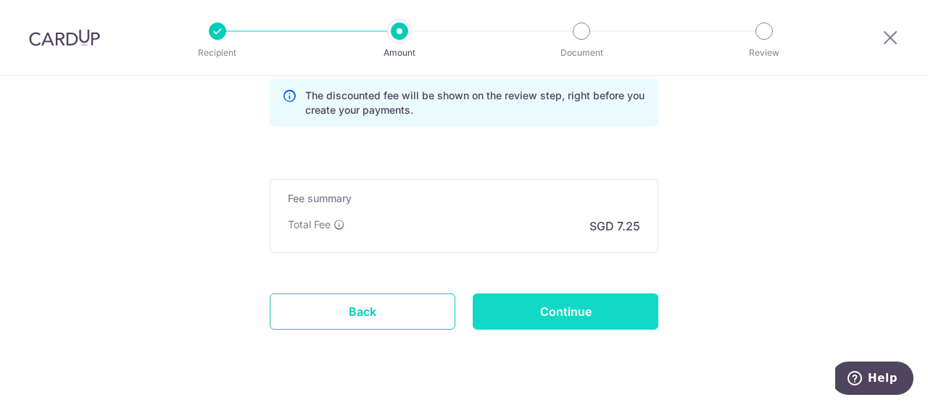
click at [575, 321] on input "Continue" at bounding box center [566, 312] width 186 height 36
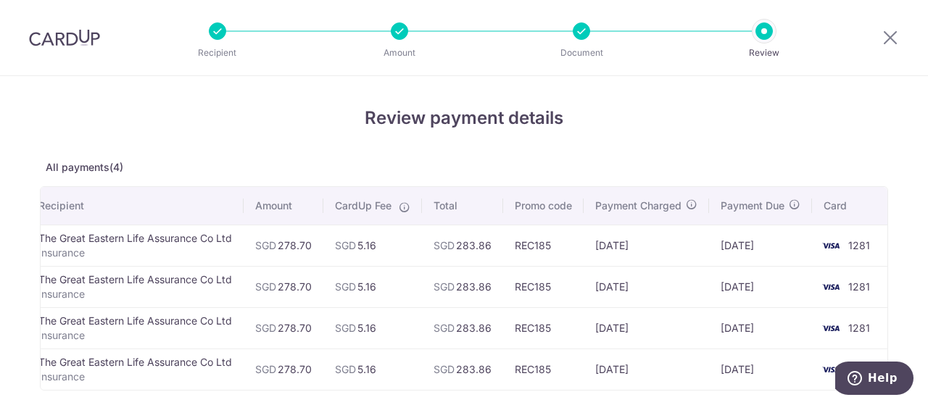
scroll to position [205, 0]
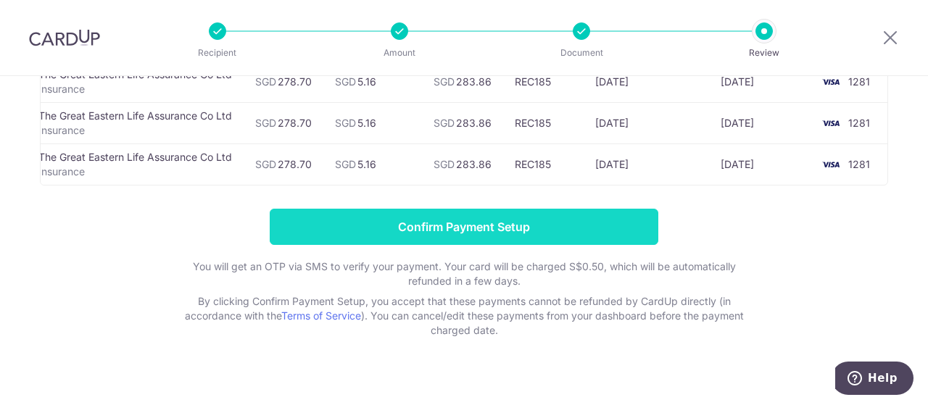
click at [366, 228] on input "Confirm Payment Setup" at bounding box center [464, 227] width 389 height 36
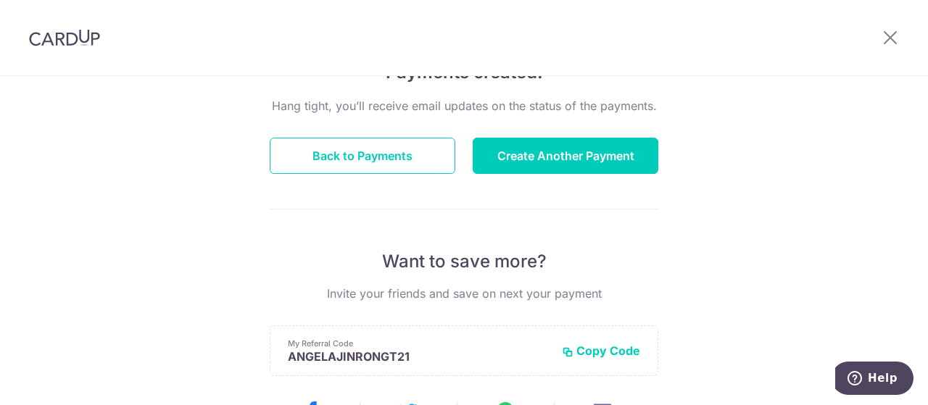
scroll to position [139, 0]
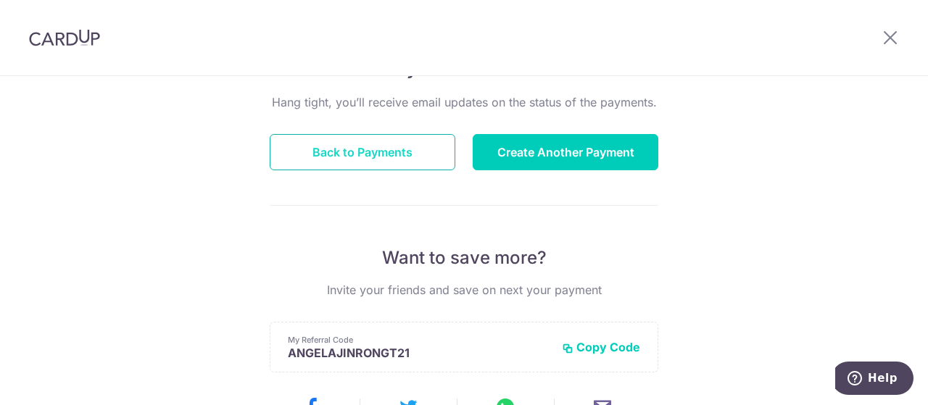
click at [360, 150] on button "Back to Payments" at bounding box center [363, 152] width 186 height 36
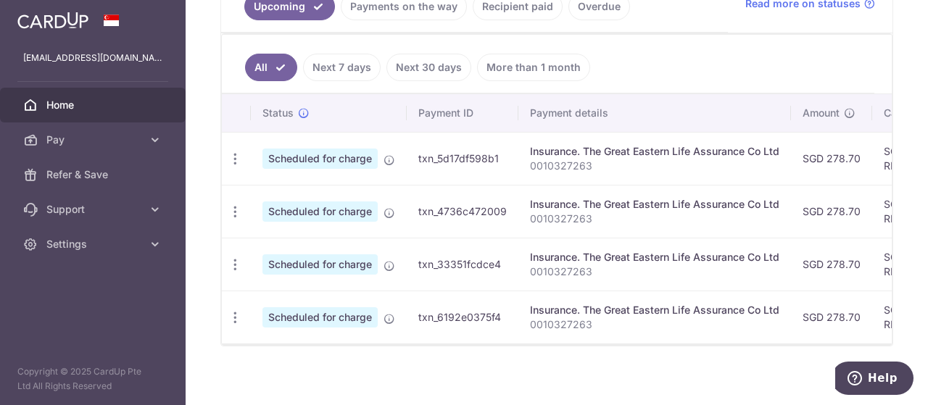
scroll to position [0, 156]
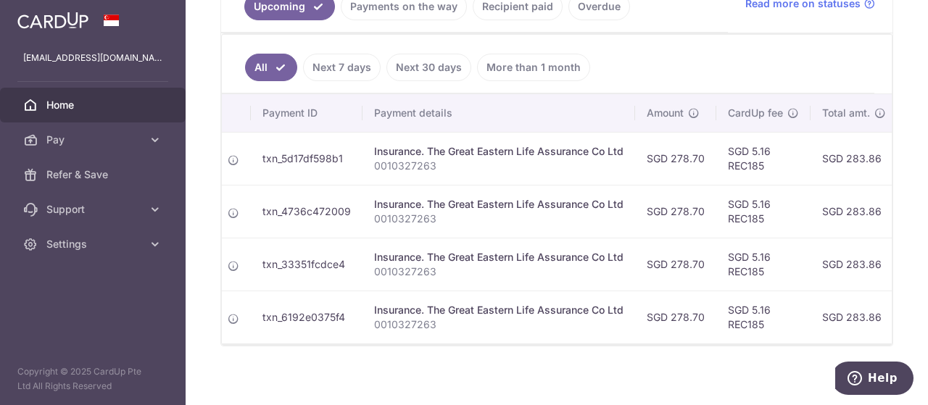
click at [525, 12] on link "Recipient paid" at bounding box center [518, 7] width 90 height 28
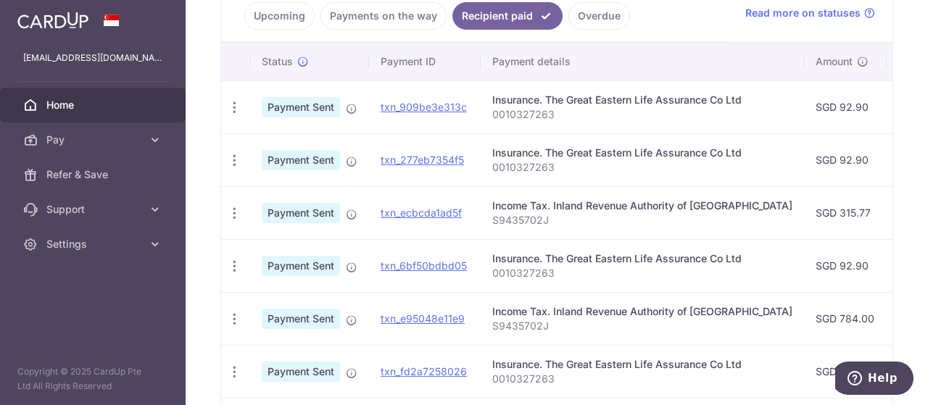
scroll to position [338, 0]
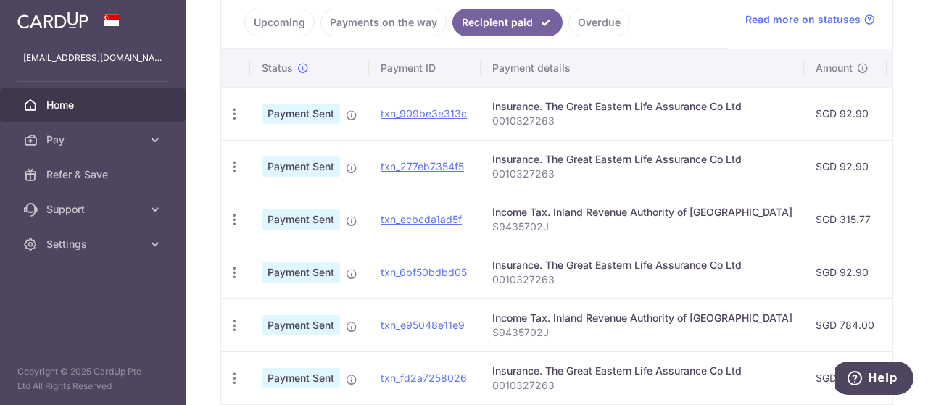
click at [267, 33] on link "Upcoming" at bounding box center [279, 23] width 70 height 28
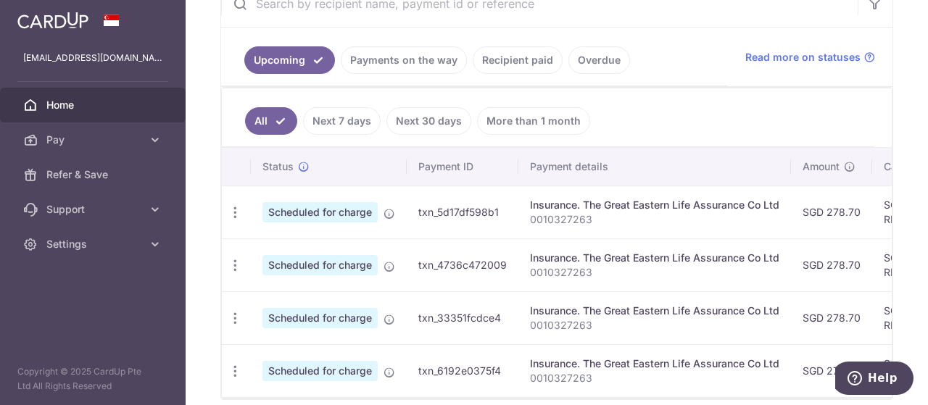
scroll to position [0, 12]
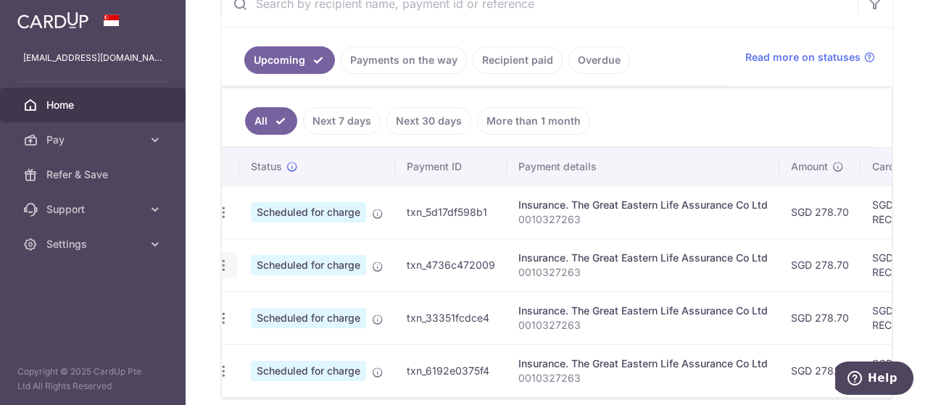
click at [225, 260] on icon "button" at bounding box center [223, 265] width 15 height 15
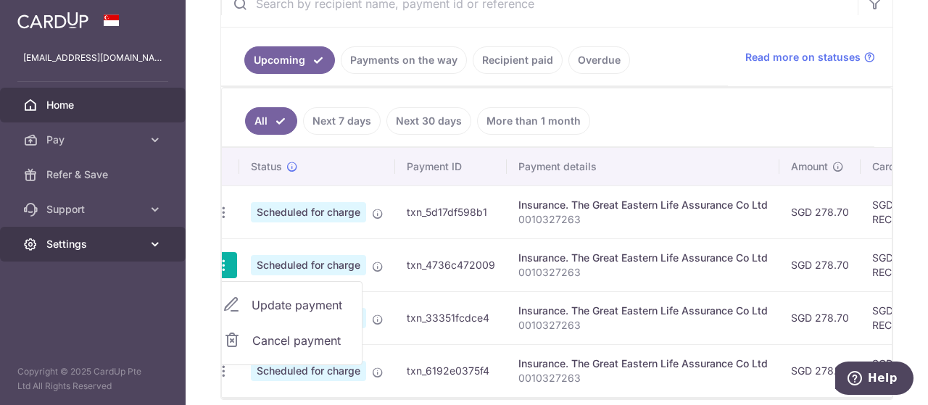
click at [183, 254] on link "Settings" at bounding box center [93, 244] width 186 height 35
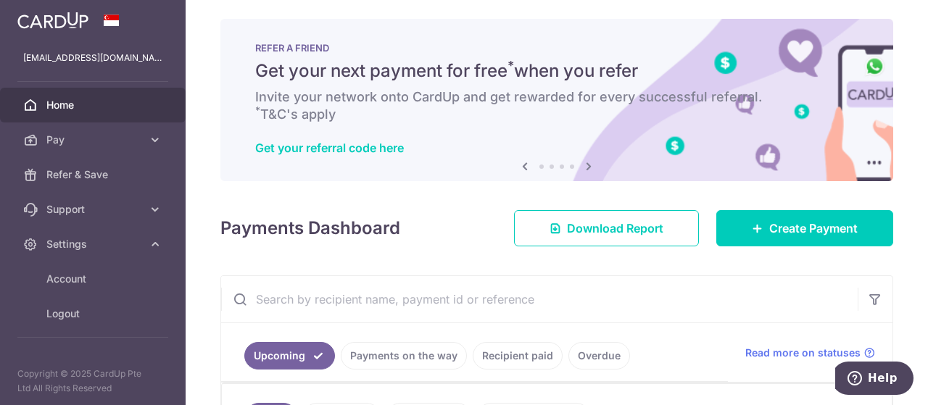
scroll to position [0, 0]
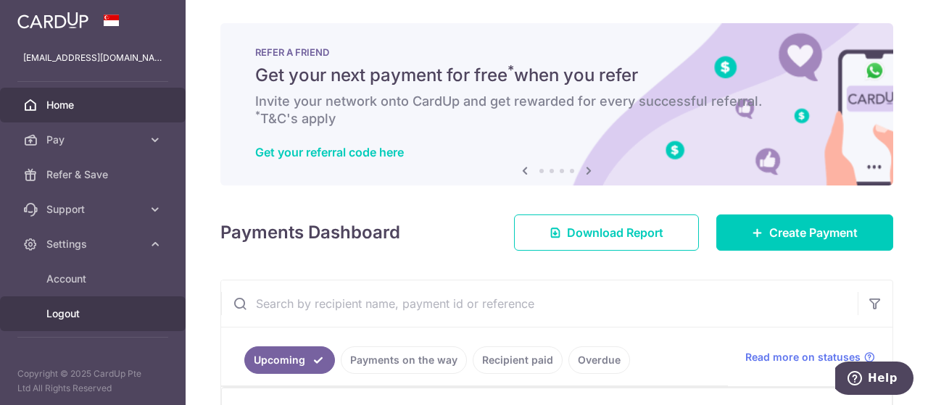
click at [86, 304] on link "Logout" at bounding box center [93, 313] width 186 height 35
